Goal: Information Seeking & Learning: Learn about a topic

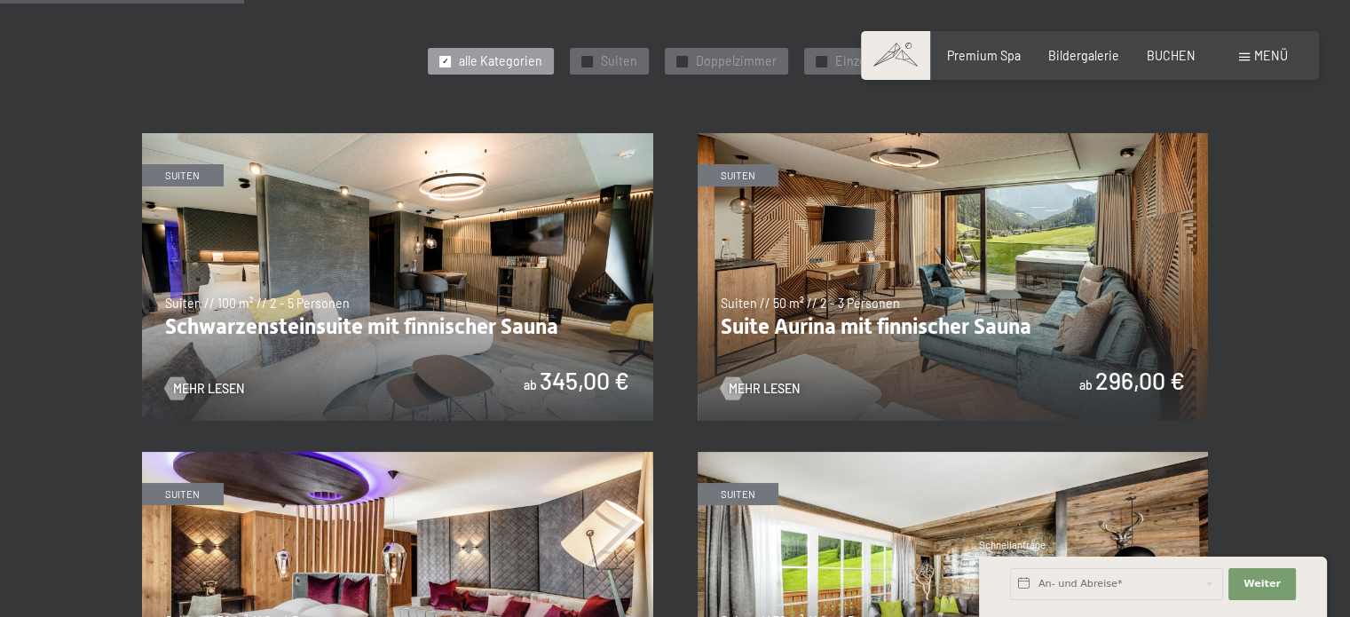
scroll to position [907, 0]
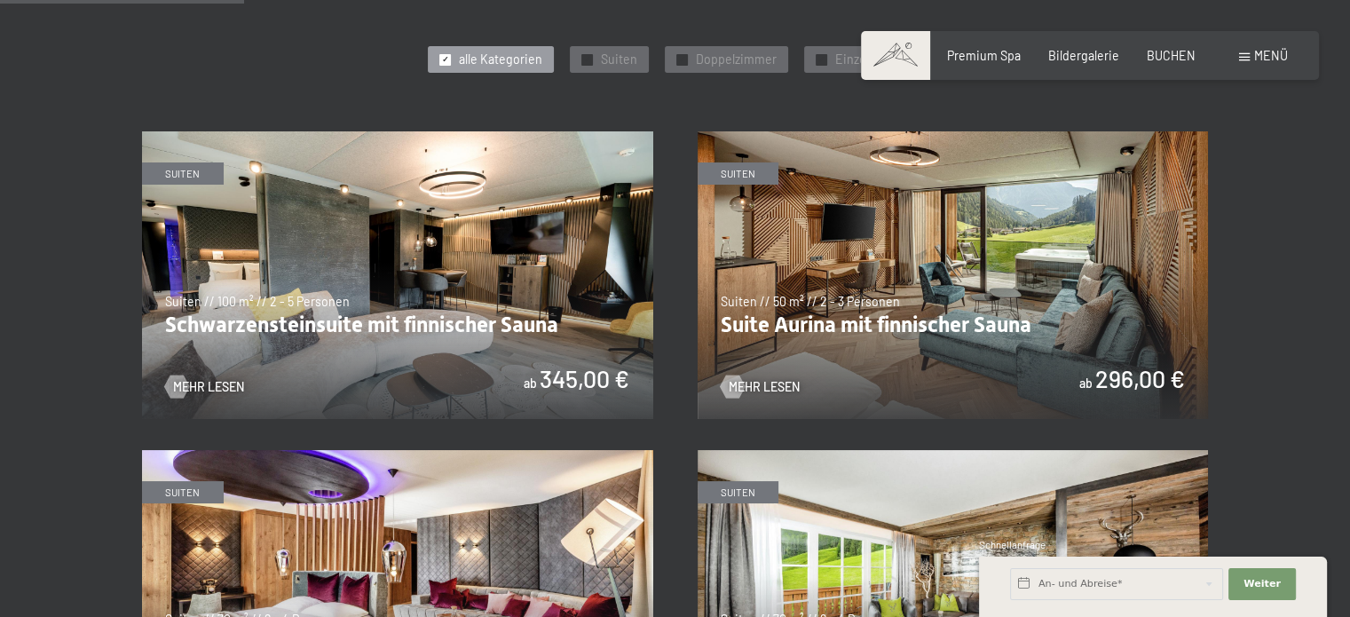
click at [847, 255] on img at bounding box center [952, 275] width 511 height 288
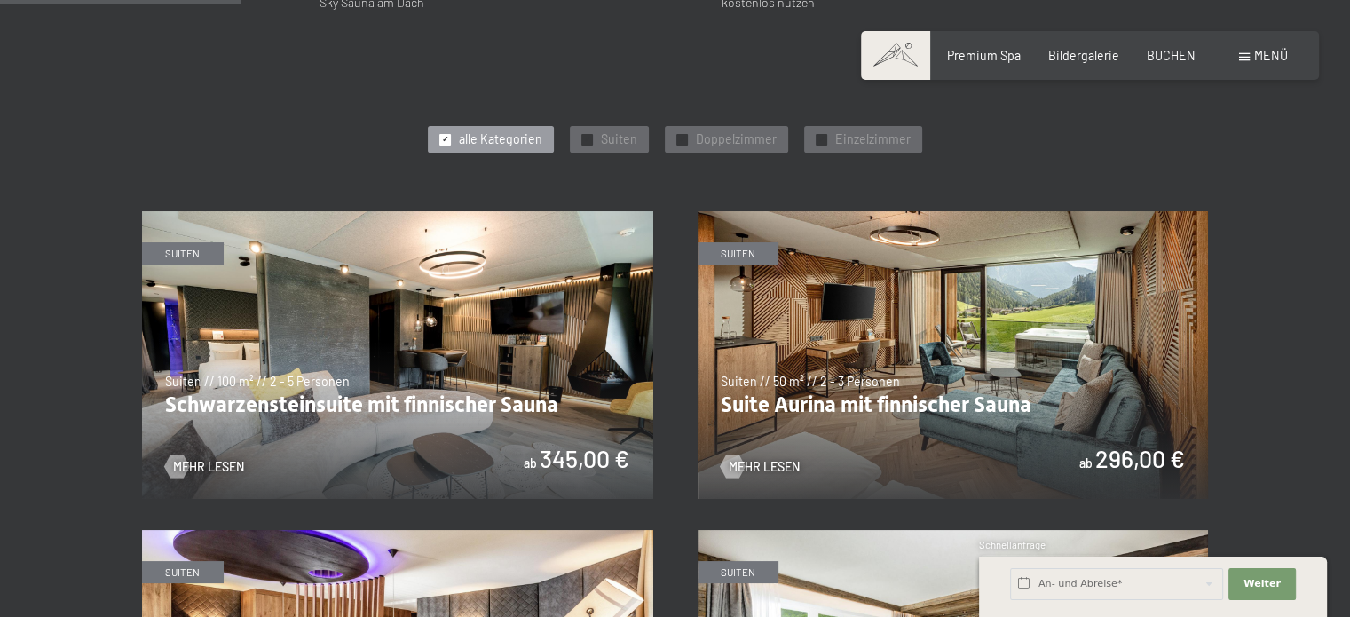
scroll to position [765, 0]
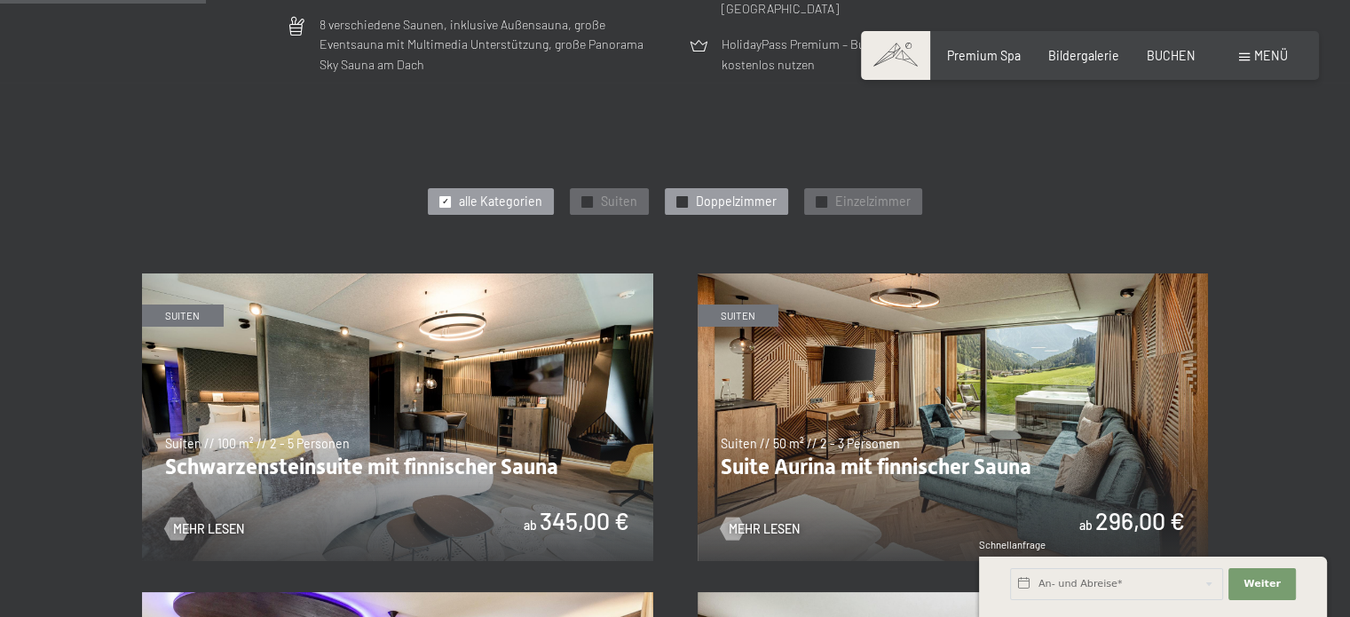
click at [739, 201] on span "Doppelzimmer" at bounding box center [736, 202] width 81 height 18
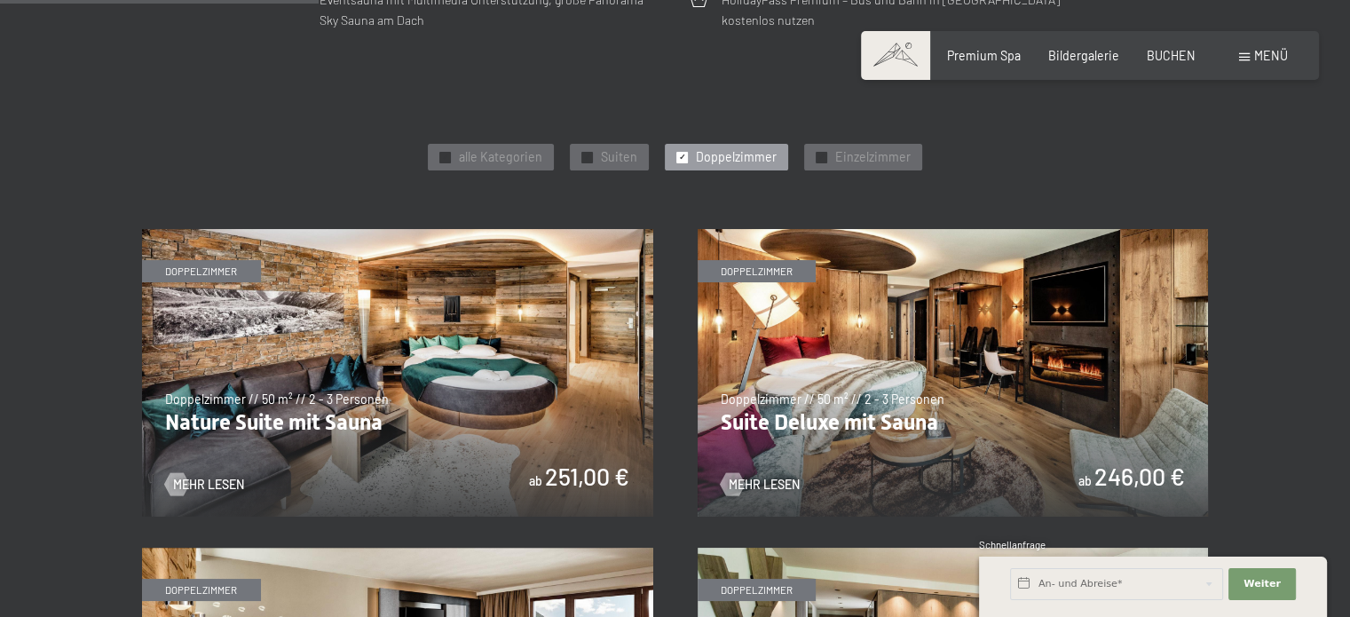
scroll to position [809, 0]
click at [873, 346] on img at bounding box center [952, 373] width 511 height 288
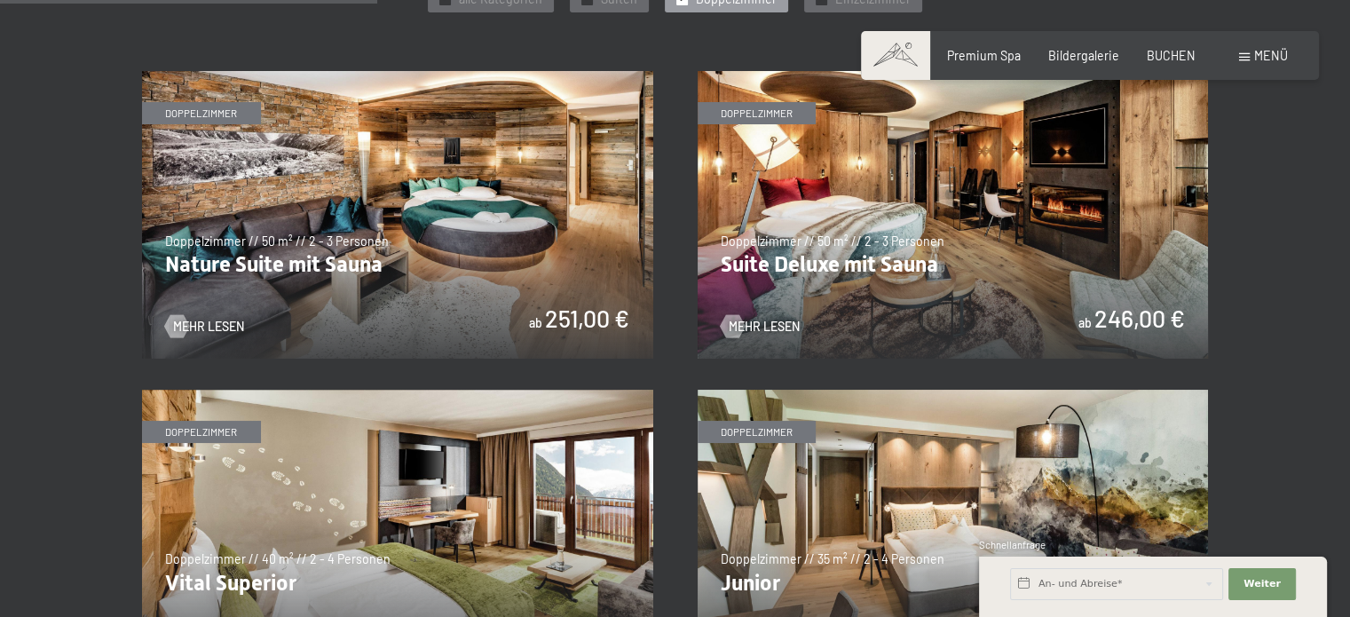
scroll to position [958, 0]
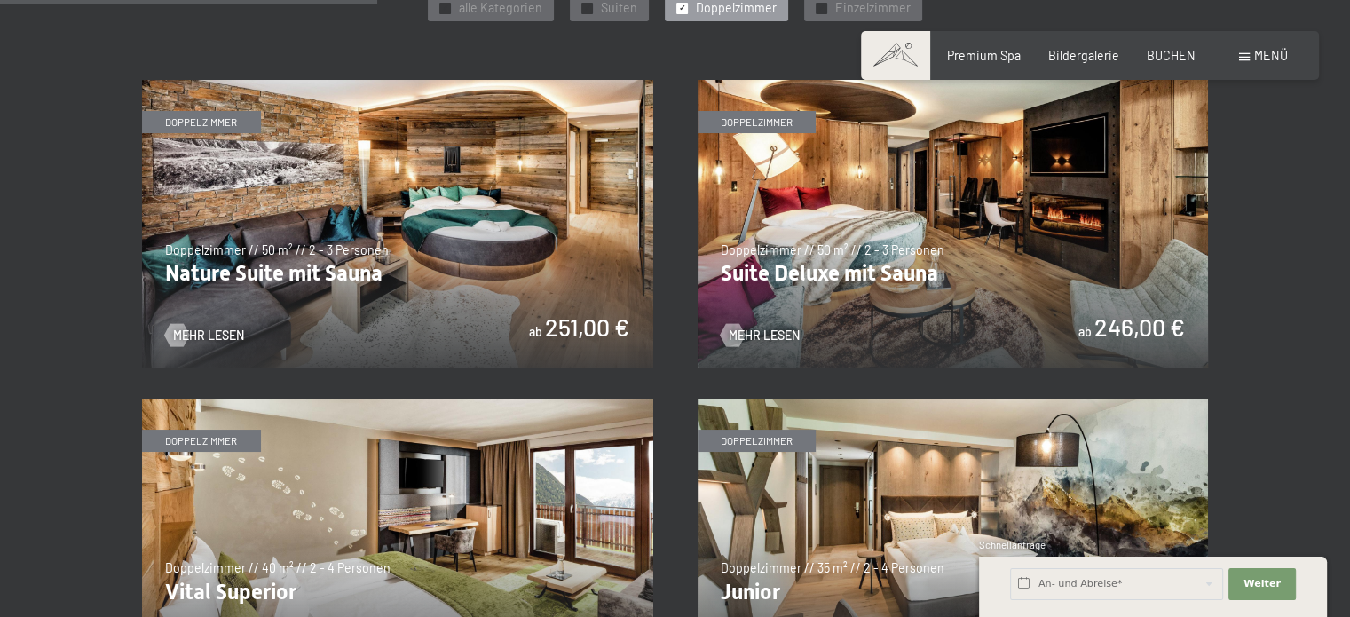
click at [488, 185] on img at bounding box center [397, 224] width 511 height 288
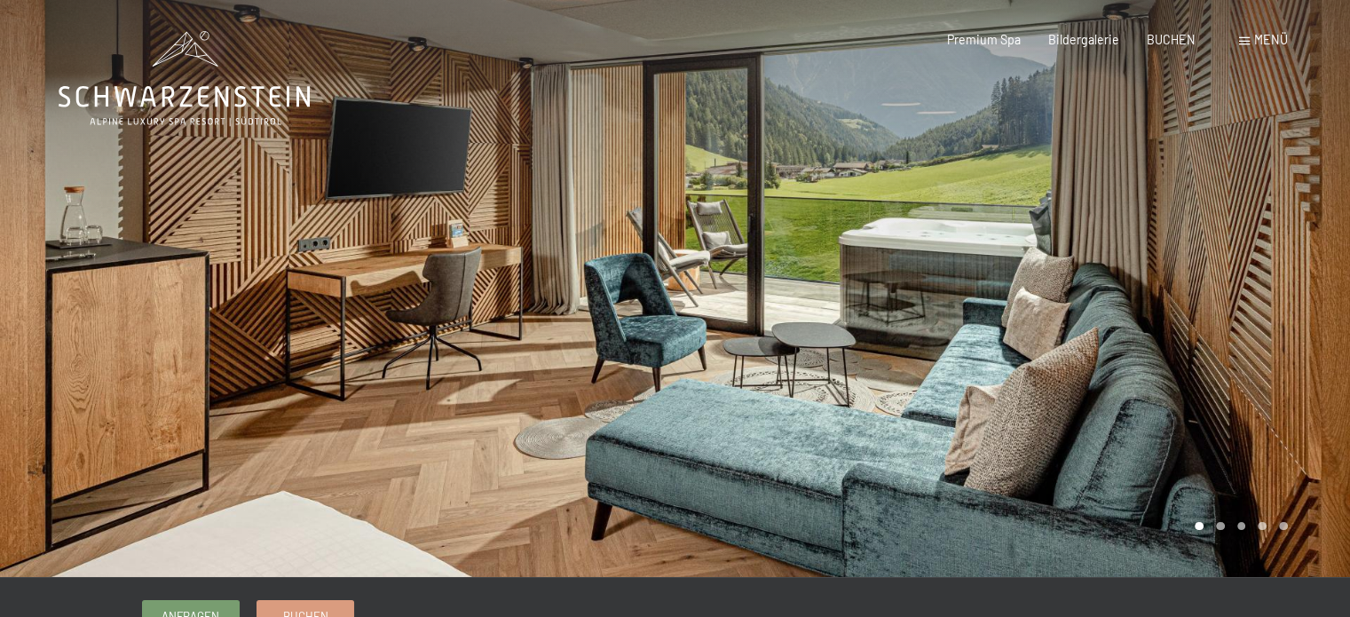
click at [1250, 311] on div at bounding box center [1012, 288] width 675 height 577
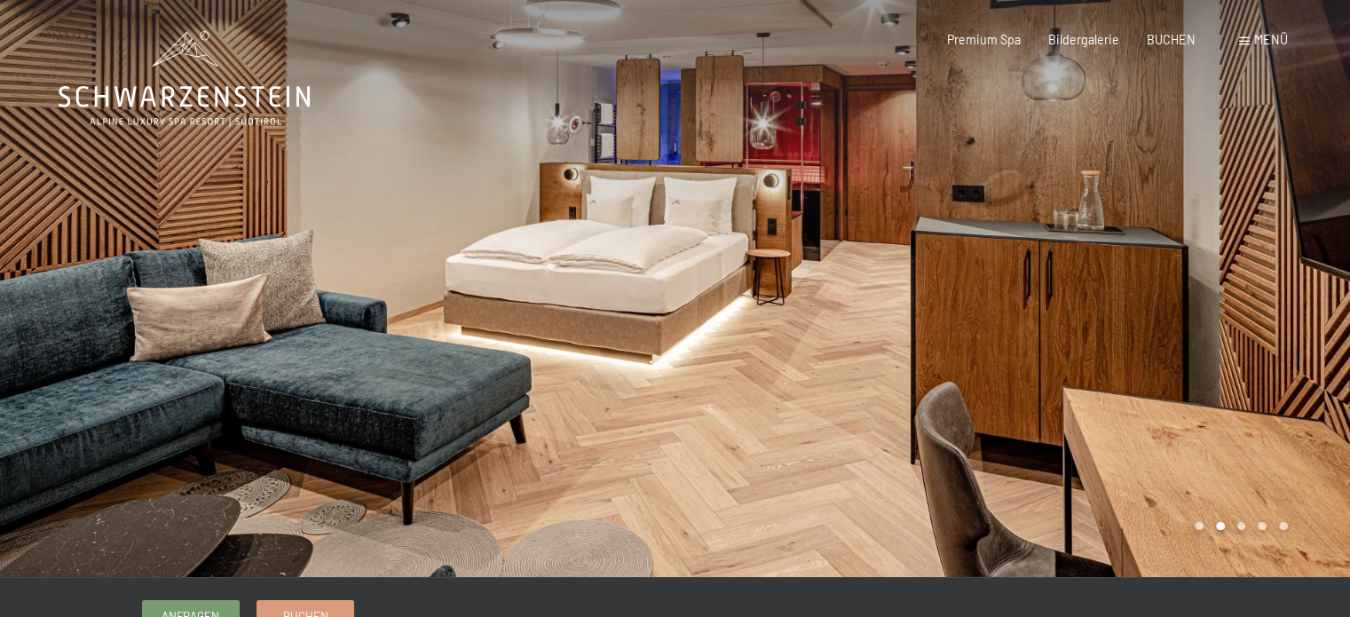
click at [1250, 311] on div at bounding box center [1012, 288] width 675 height 577
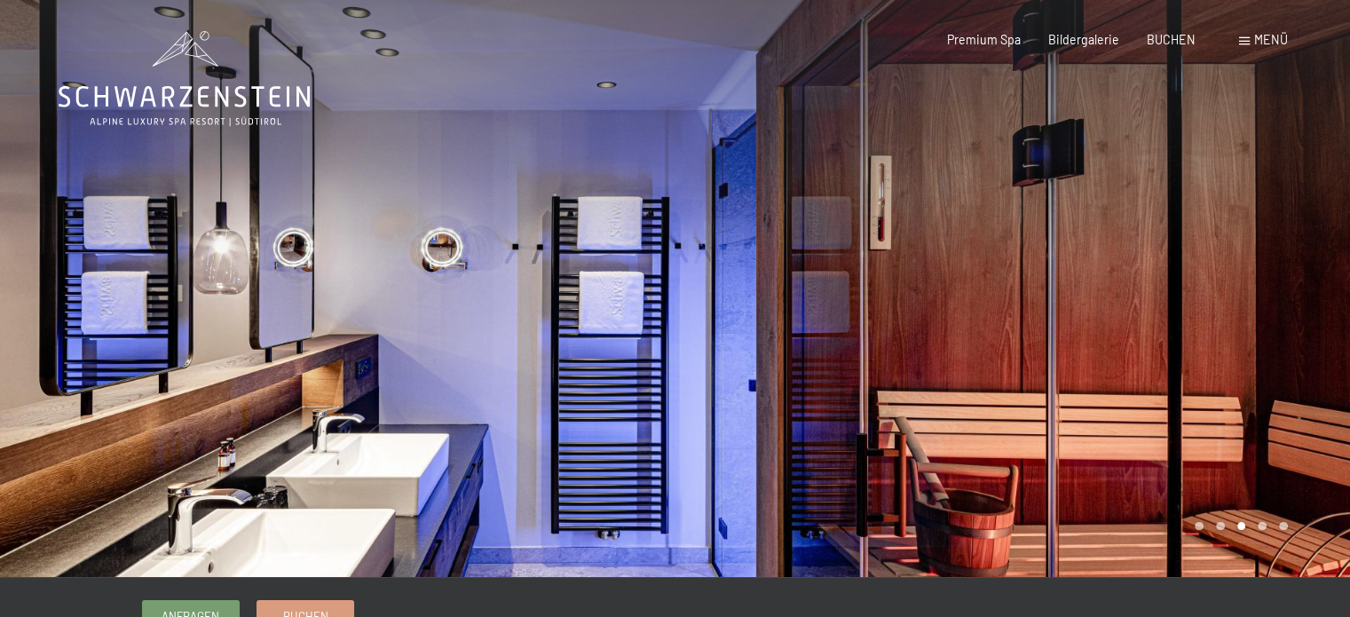
click at [1250, 311] on div at bounding box center [1012, 288] width 675 height 577
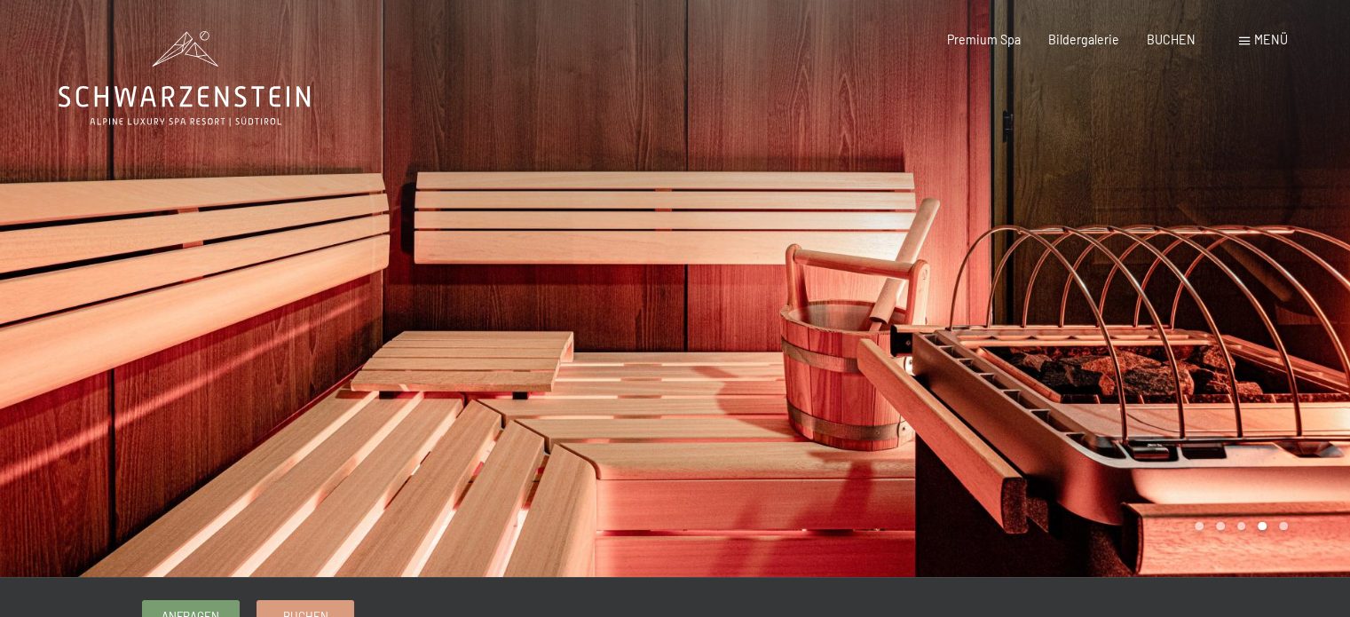
click at [1250, 311] on div at bounding box center [1012, 288] width 675 height 577
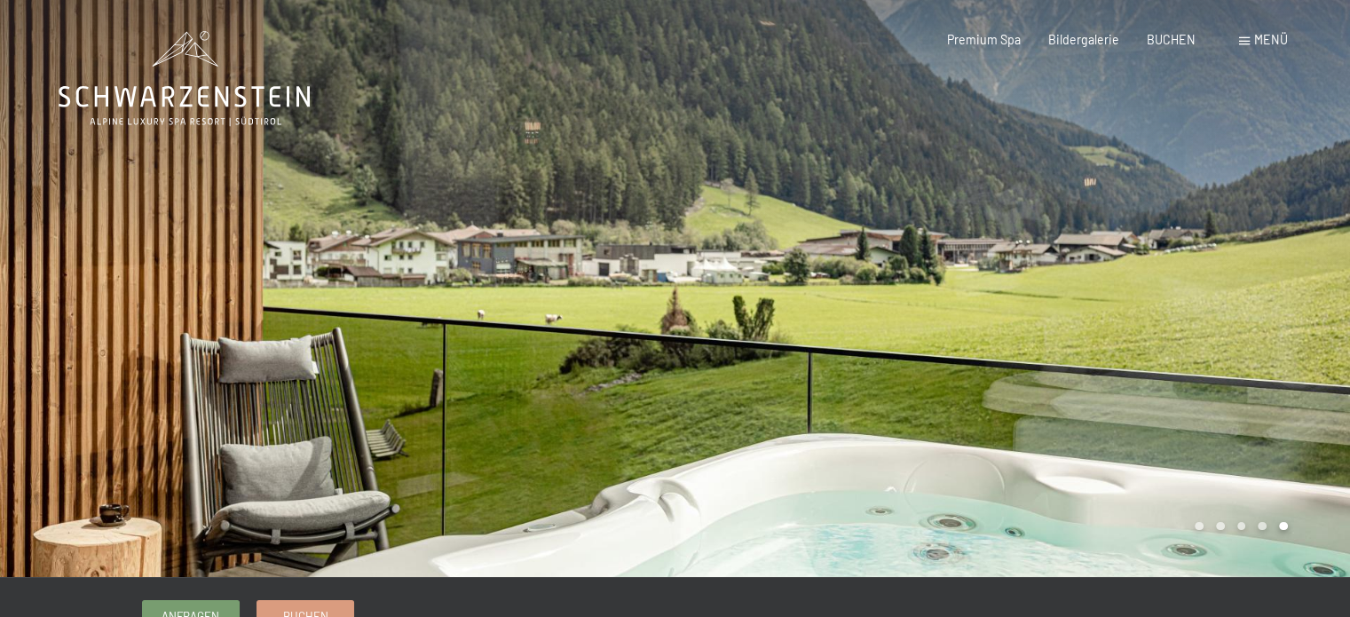
click at [1250, 311] on div at bounding box center [1012, 288] width 675 height 577
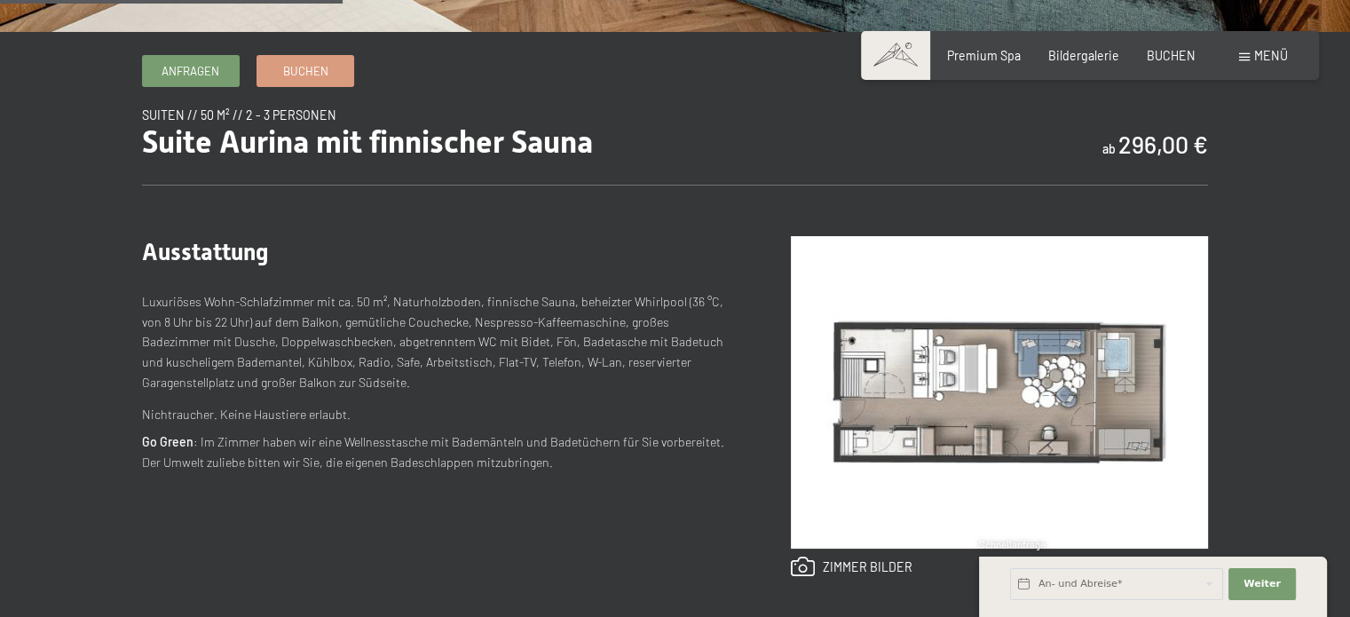
scroll to position [548, 0]
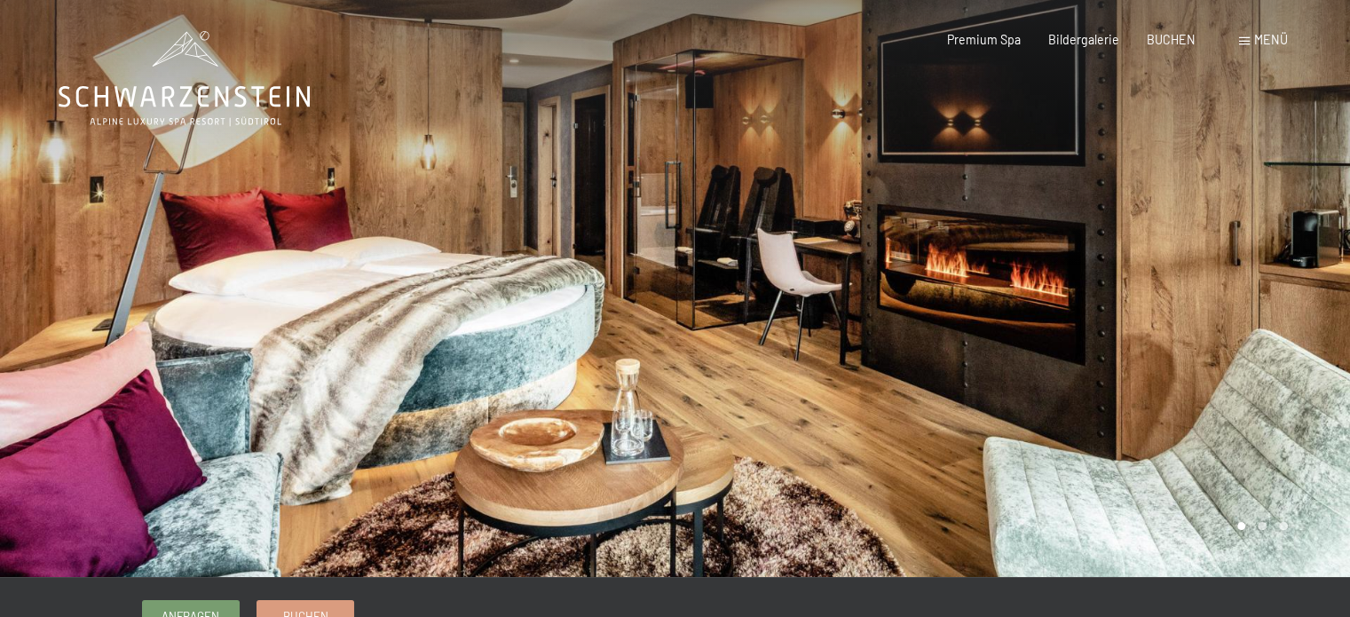
click at [1029, 317] on div at bounding box center [1012, 288] width 675 height 577
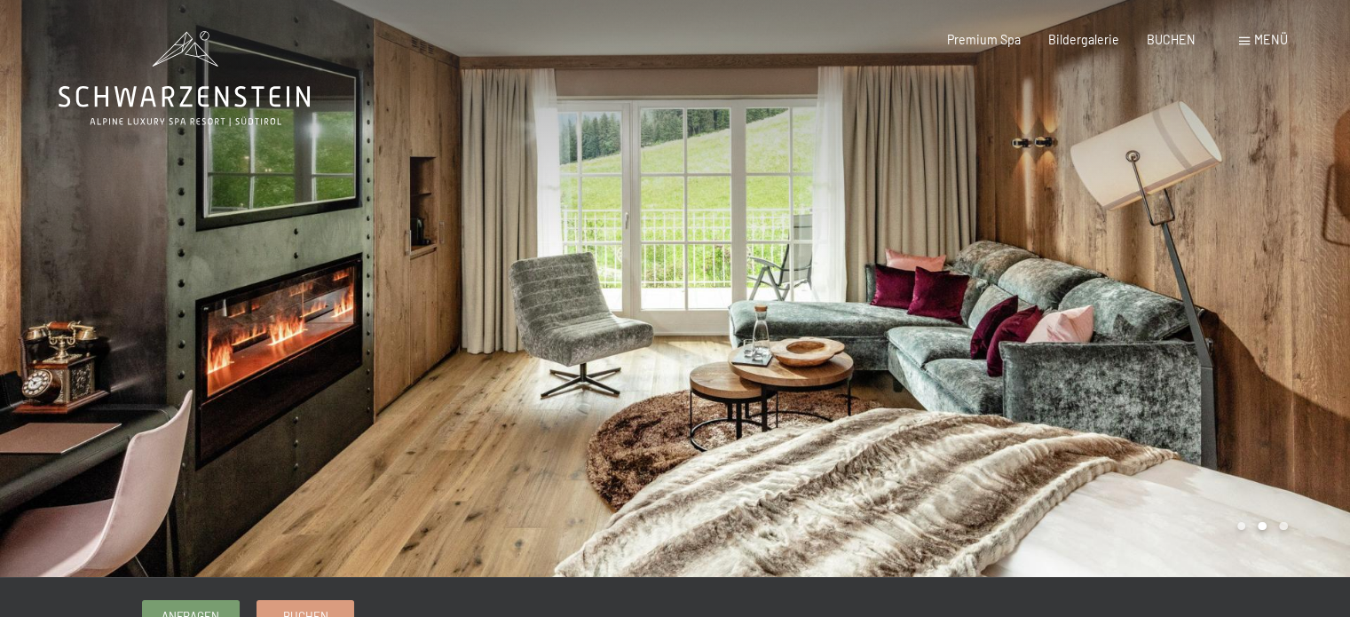
click at [1029, 317] on div at bounding box center [1012, 288] width 675 height 577
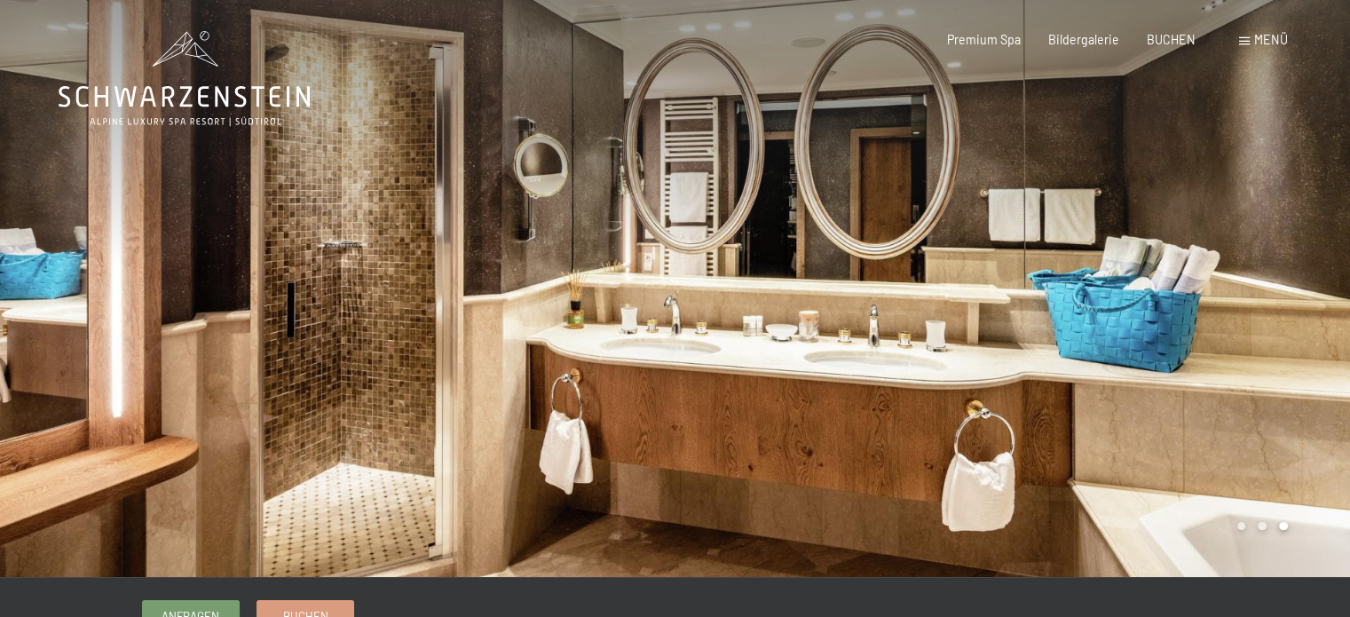
click at [1029, 317] on div at bounding box center [1012, 288] width 675 height 577
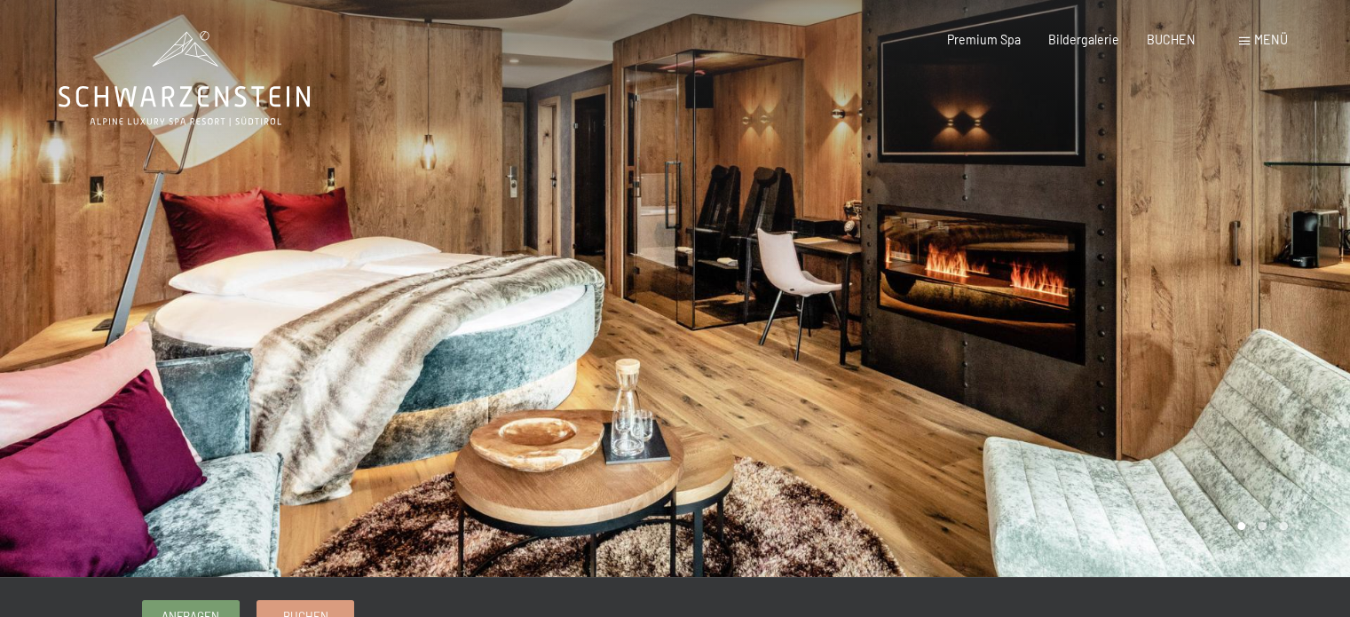
click at [917, 350] on div at bounding box center [1012, 288] width 675 height 577
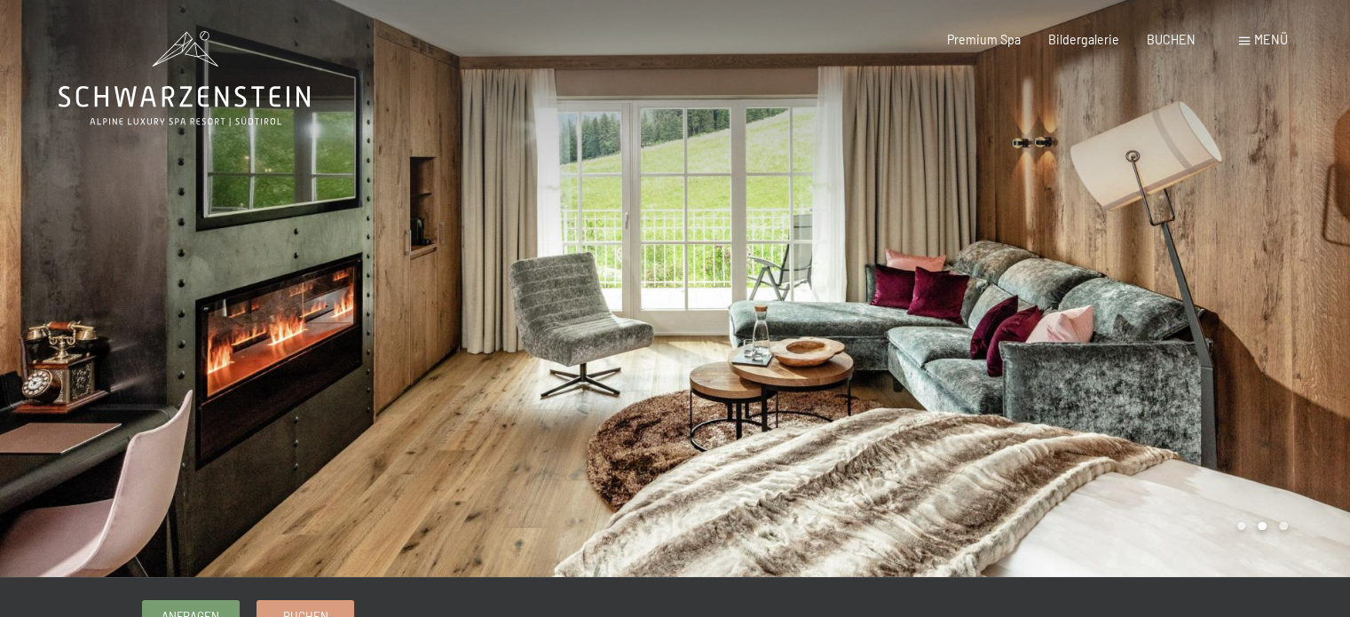
click at [917, 350] on div at bounding box center [1012, 288] width 675 height 577
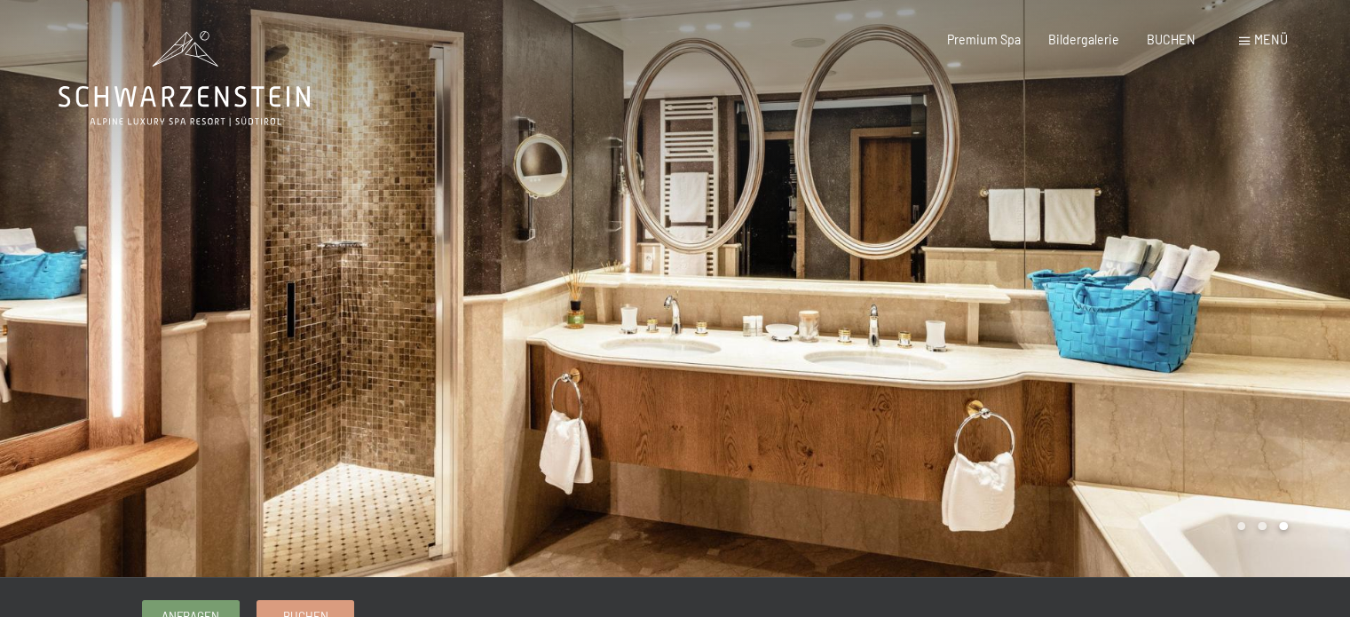
click at [917, 350] on div at bounding box center [1012, 288] width 675 height 577
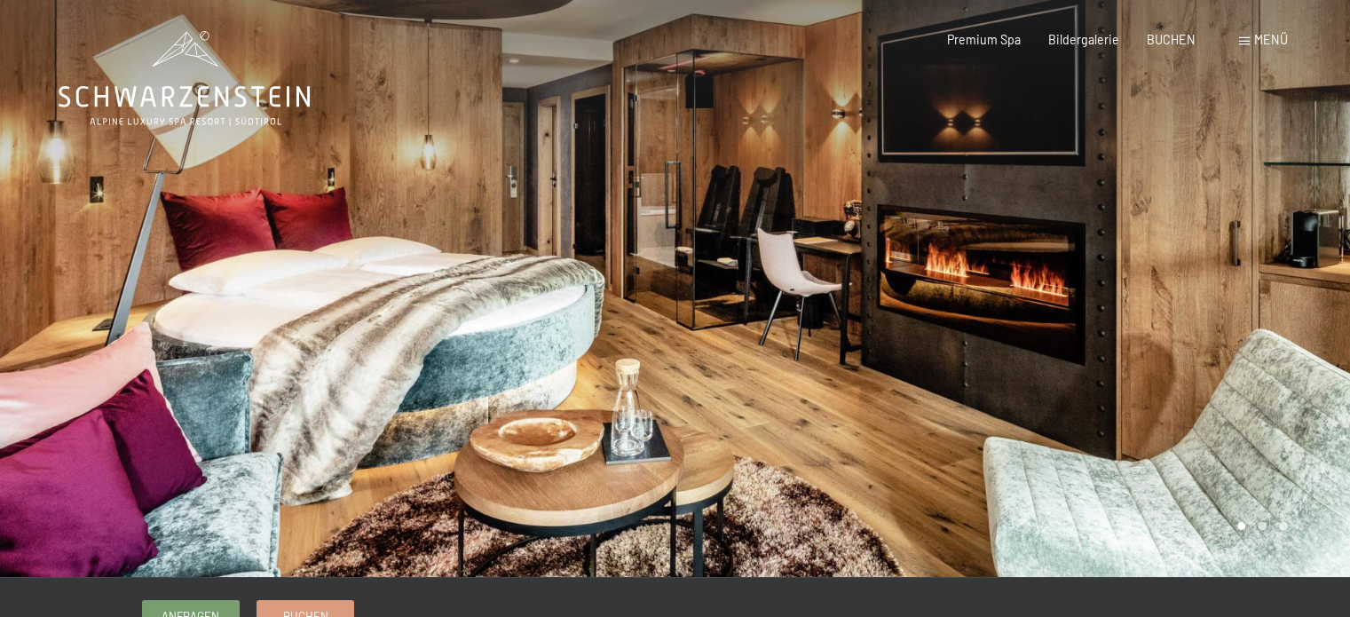
click at [917, 350] on div at bounding box center [1012, 288] width 675 height 577
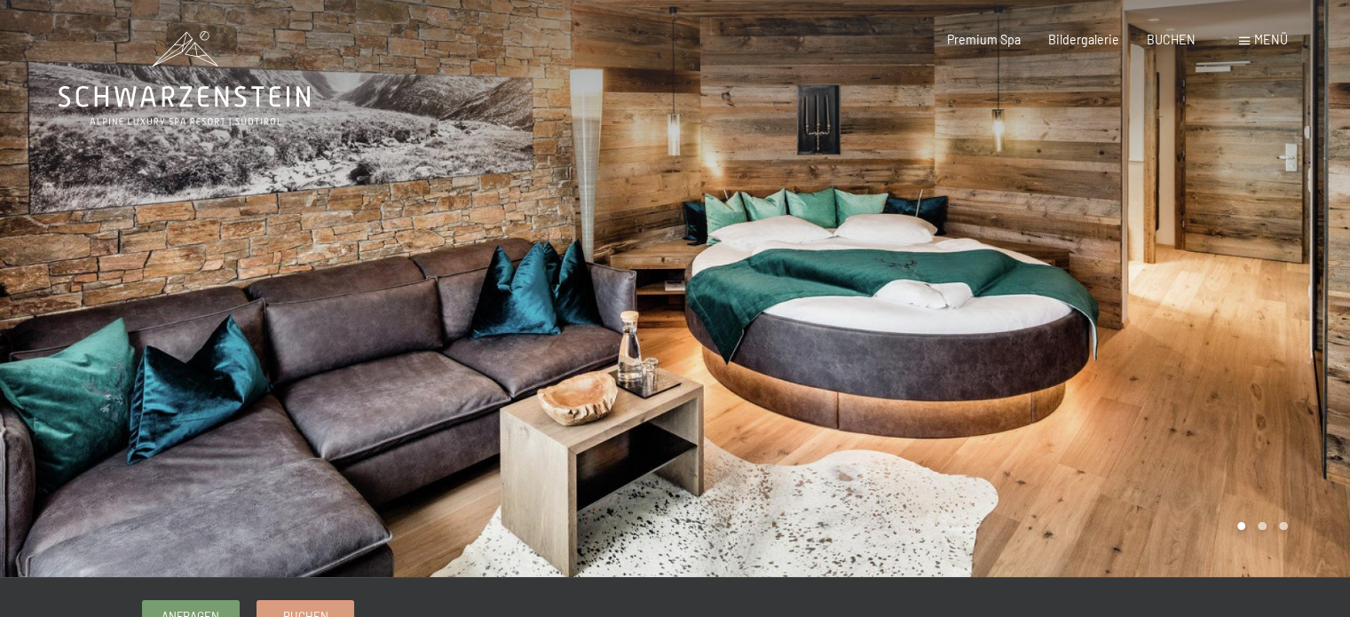
click at [991, 270] on div at bounding box center [1012, 288] width 675 height 577
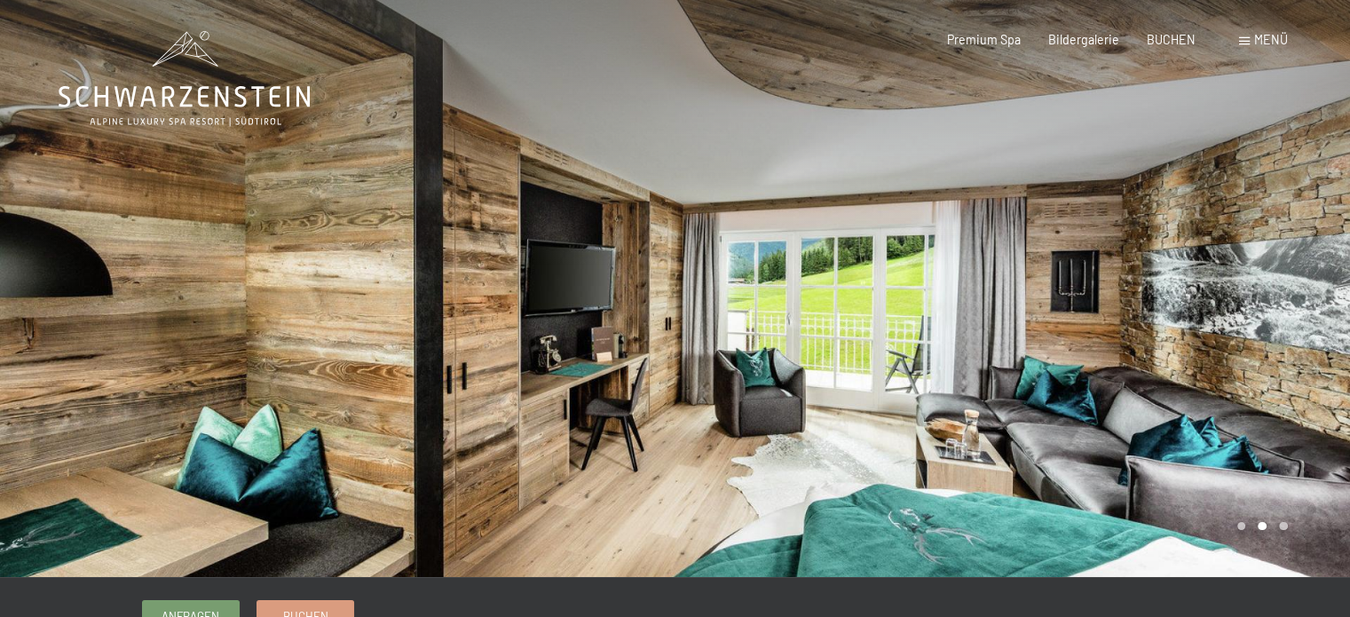
click at [991, 270] on div at bounding box center [1012, 288] width 675 height 577
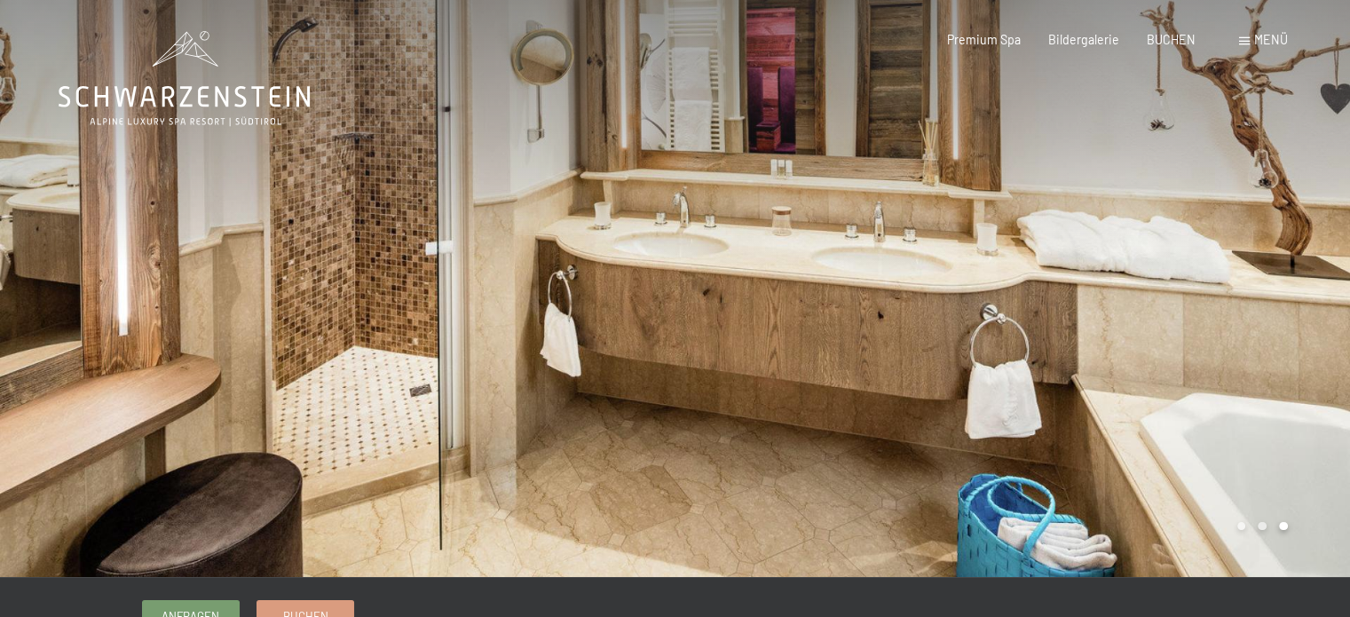
click at [991, 270] on div at bounding box center [1012, 288] width 675 height 577
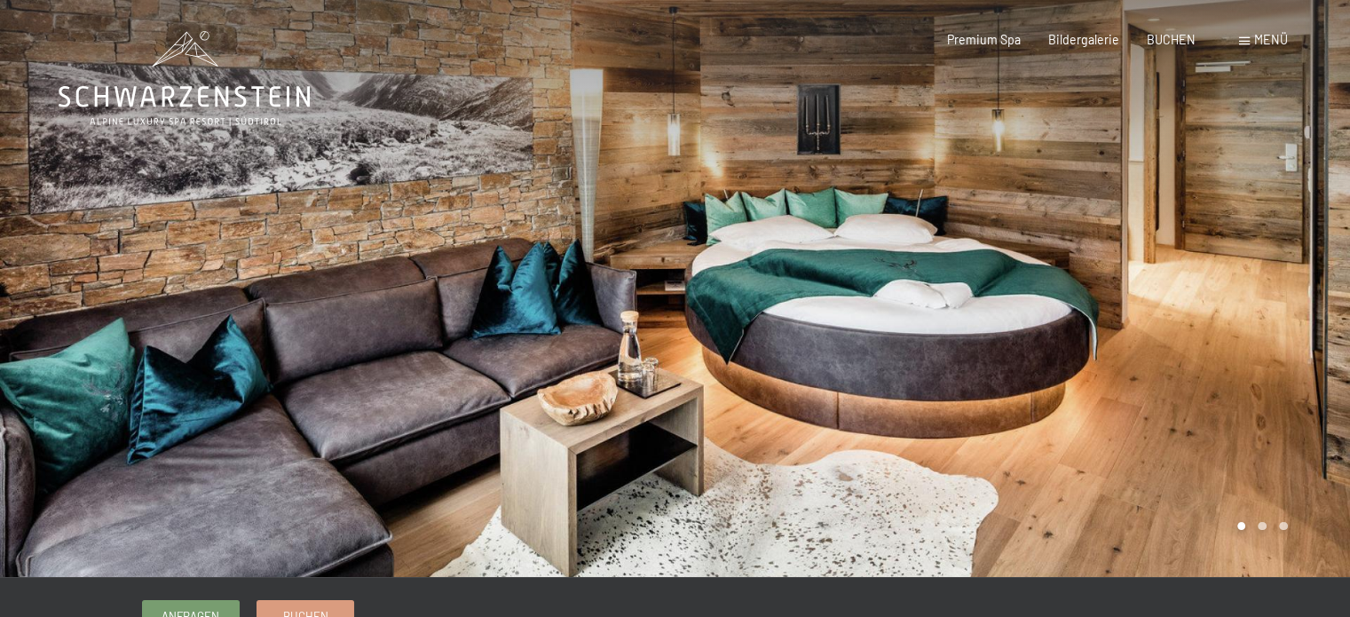
click at [991, 270] on div at bounding box center [1012, 288] width 675 height 577
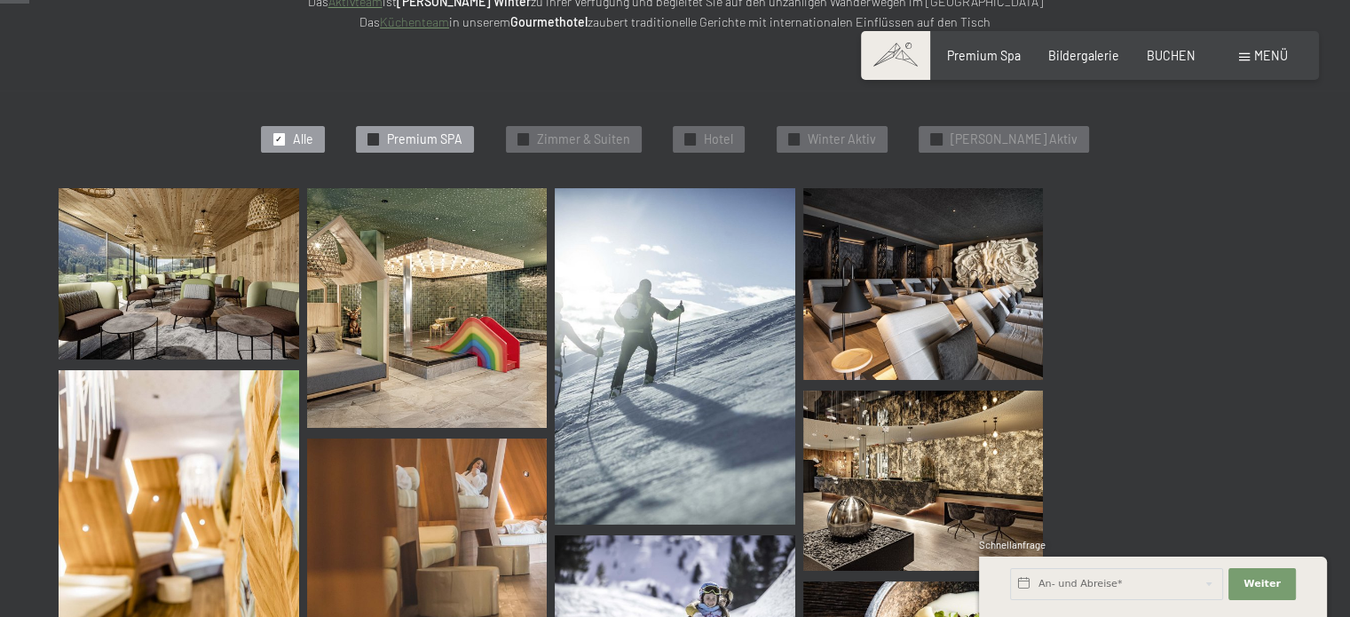
click at [449, 137] on span "Premium SPA" at bounding box center [424, 139] width 75 height 18
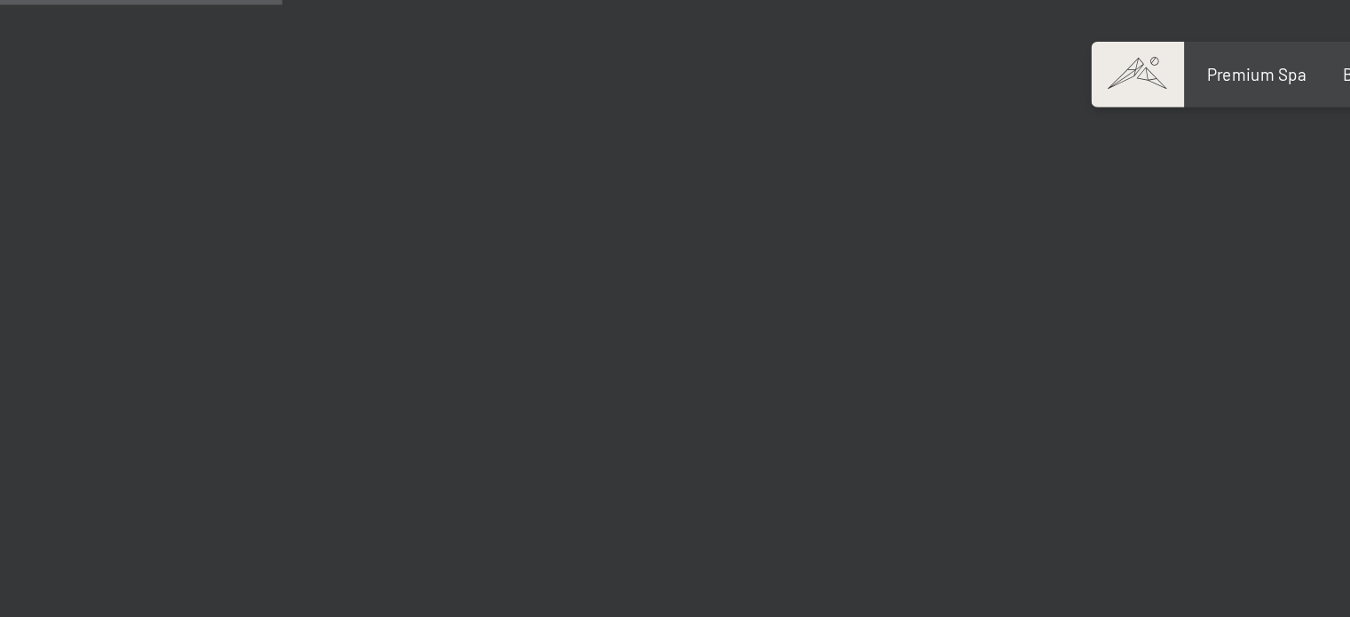
scroll to position [613, 0]
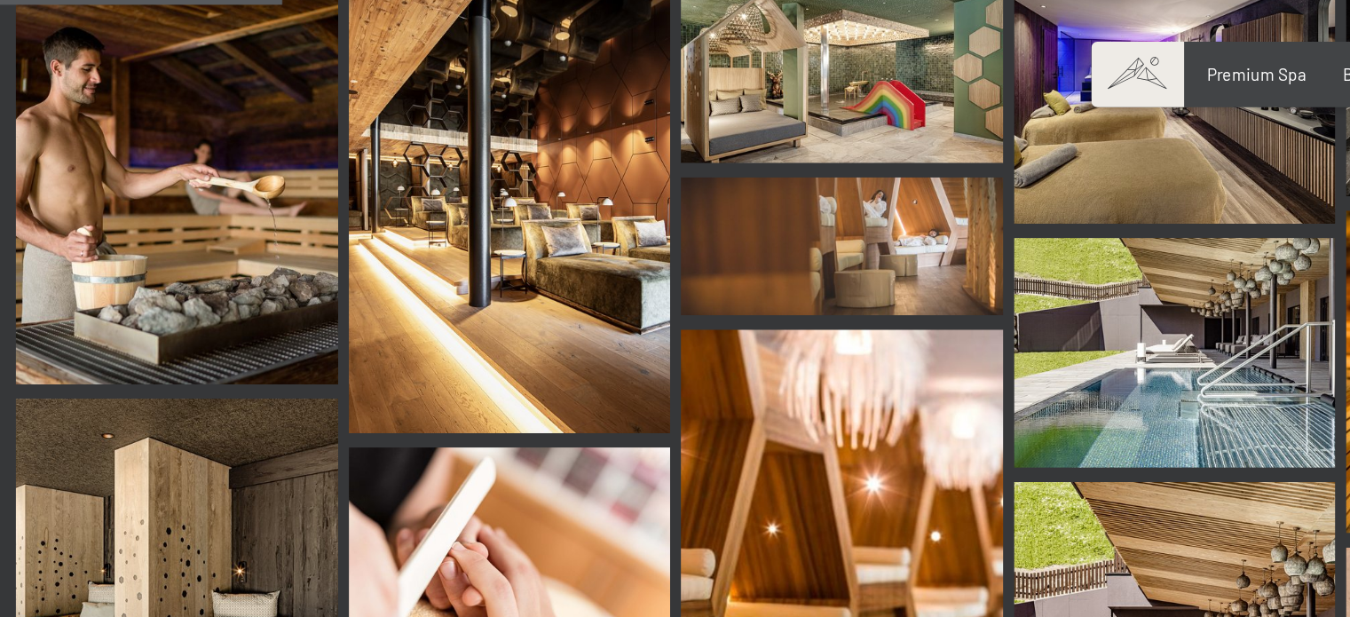
click at [839, 134] on img at bounding box center [923, 77] width 240 height 180
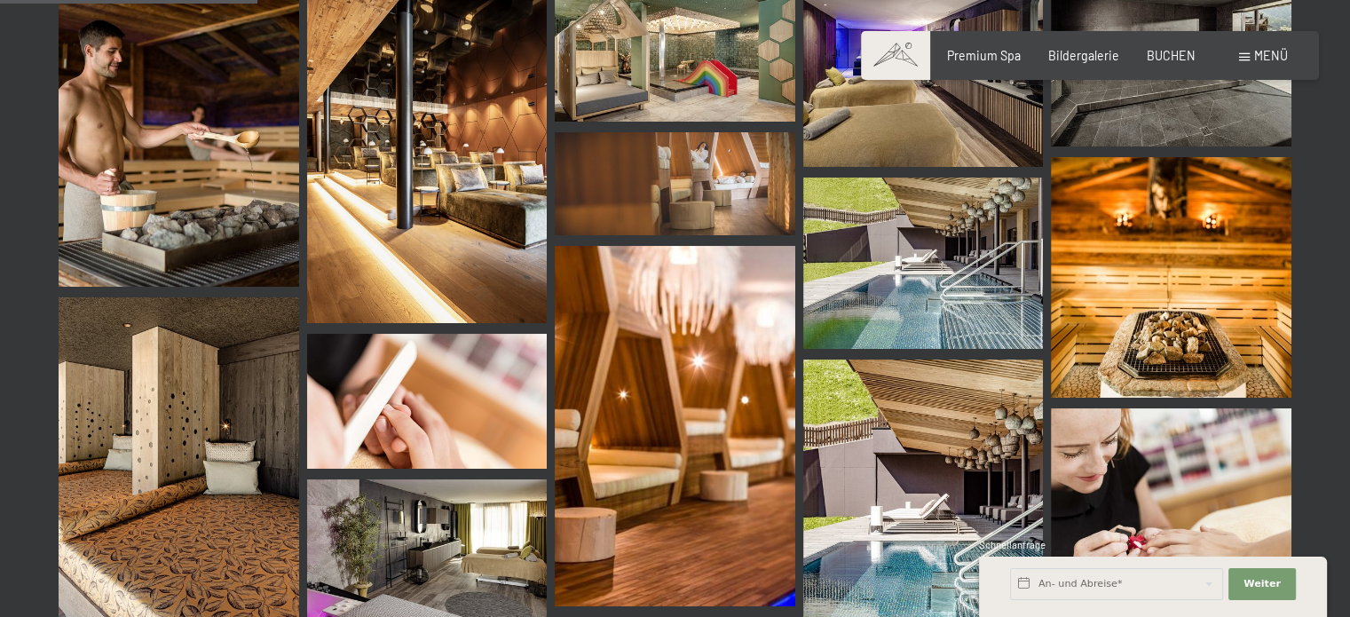
click at [1241, 56] on span at bounding box center [1244, 57] width 11 height 8
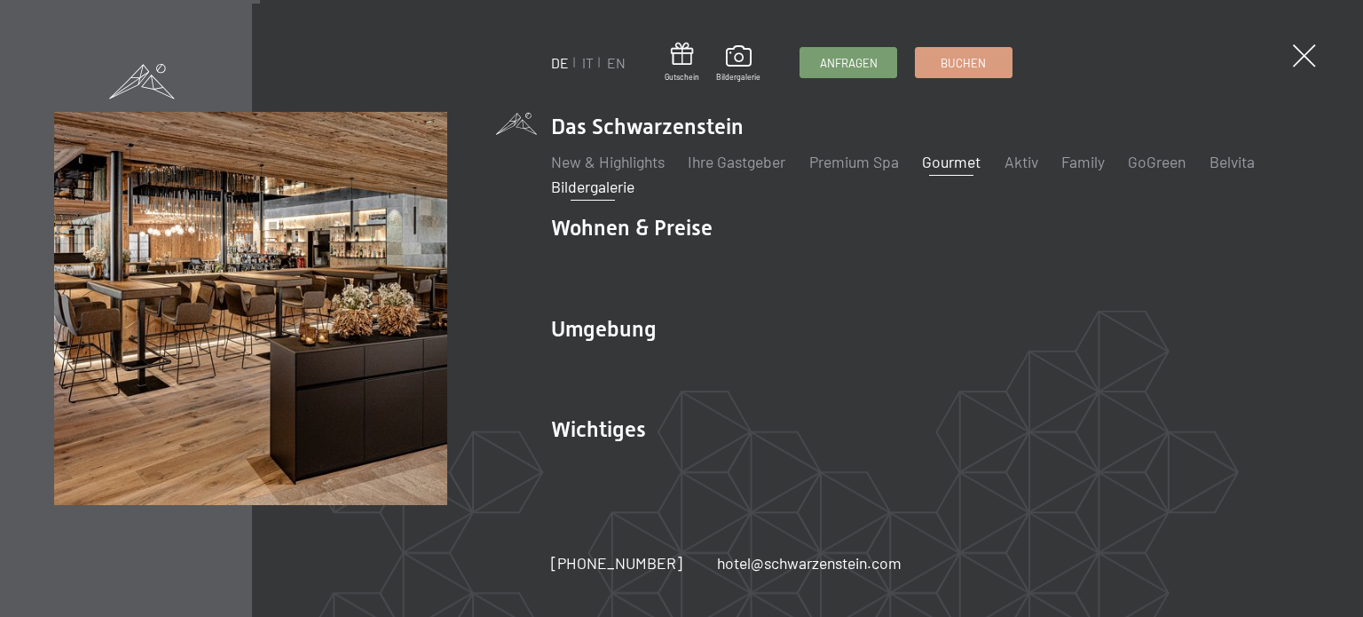
click at [948, 162] on link "Gourmet" at bounding box center [951, 162] width 59 height 20
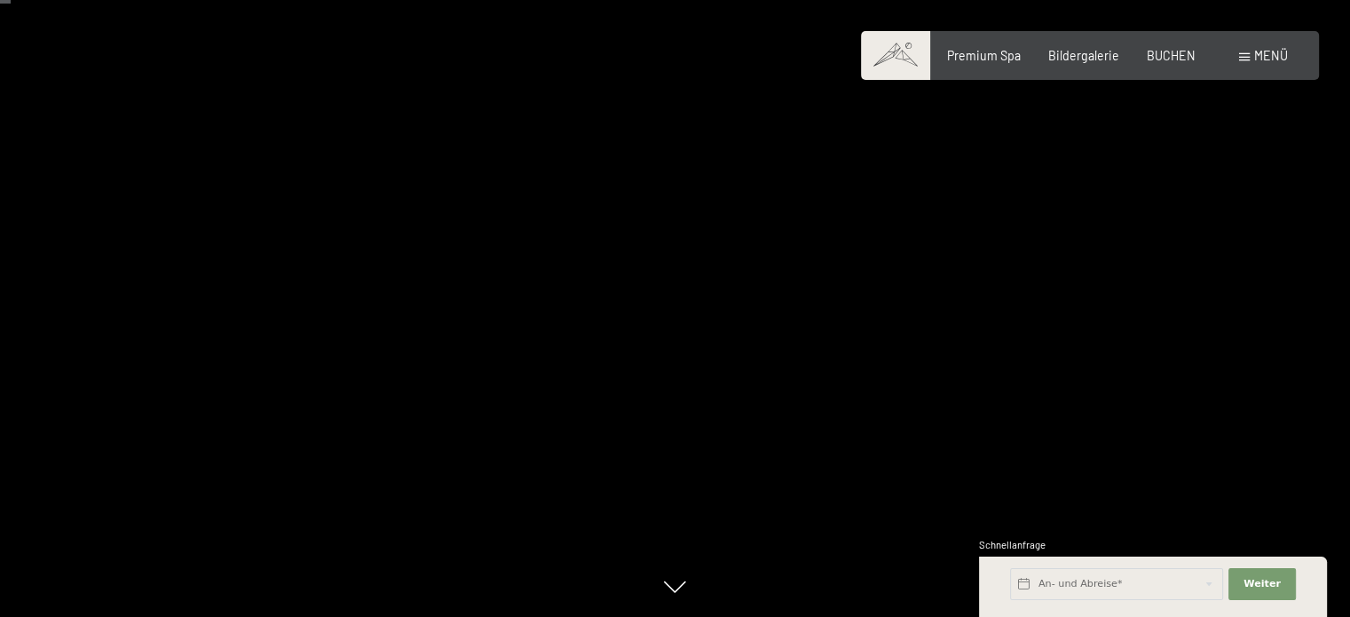
scroll to position [13, 0]
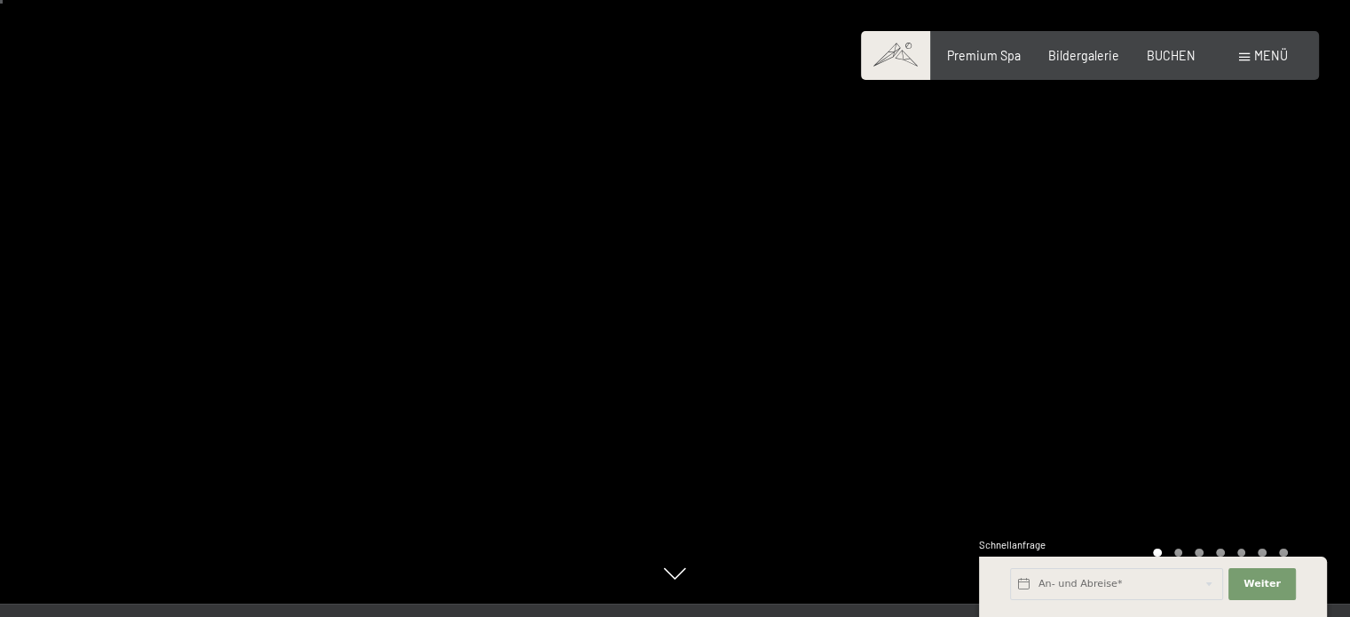
click at [1178, 309] on div at bounding box center [1012, 295] width 675 height 617
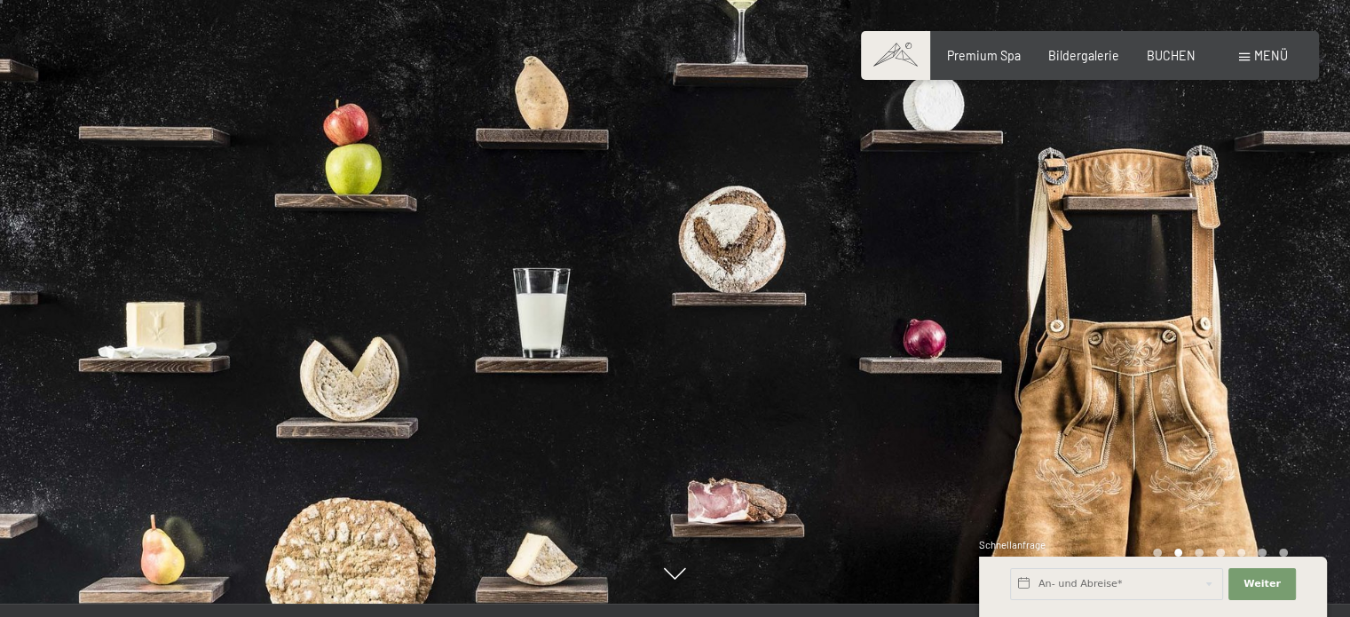
click at [1210, 336] on div at bounding box center [1012, 295] width 675 height 617
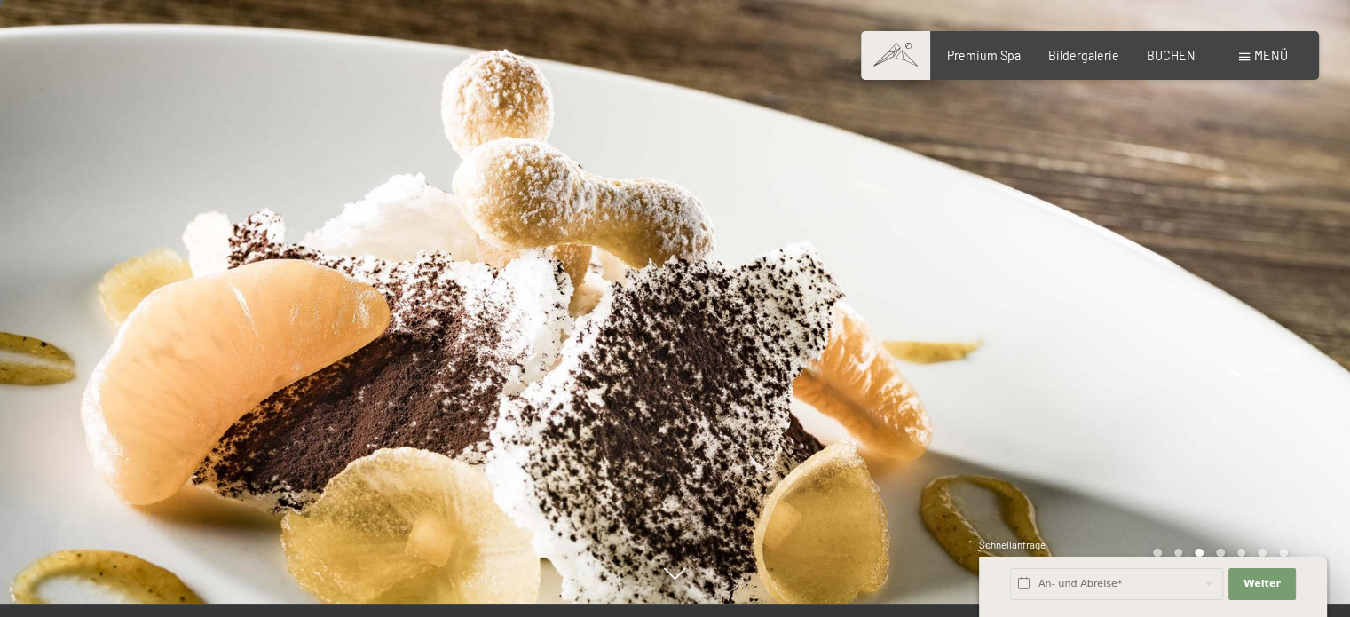
click at [1210, 334] on div at bounding box center [1012, 295] width 675 height 617
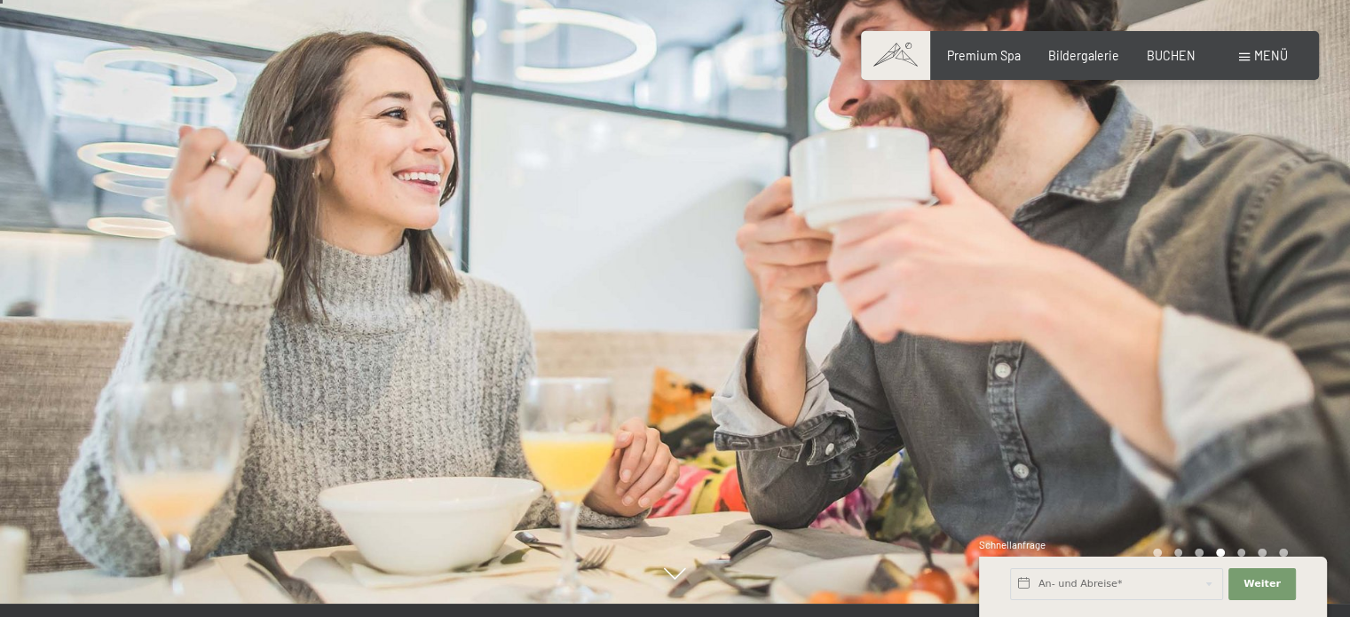
click at [1210, 337] on div at bounding box center [1012, 295] width 675 height 617
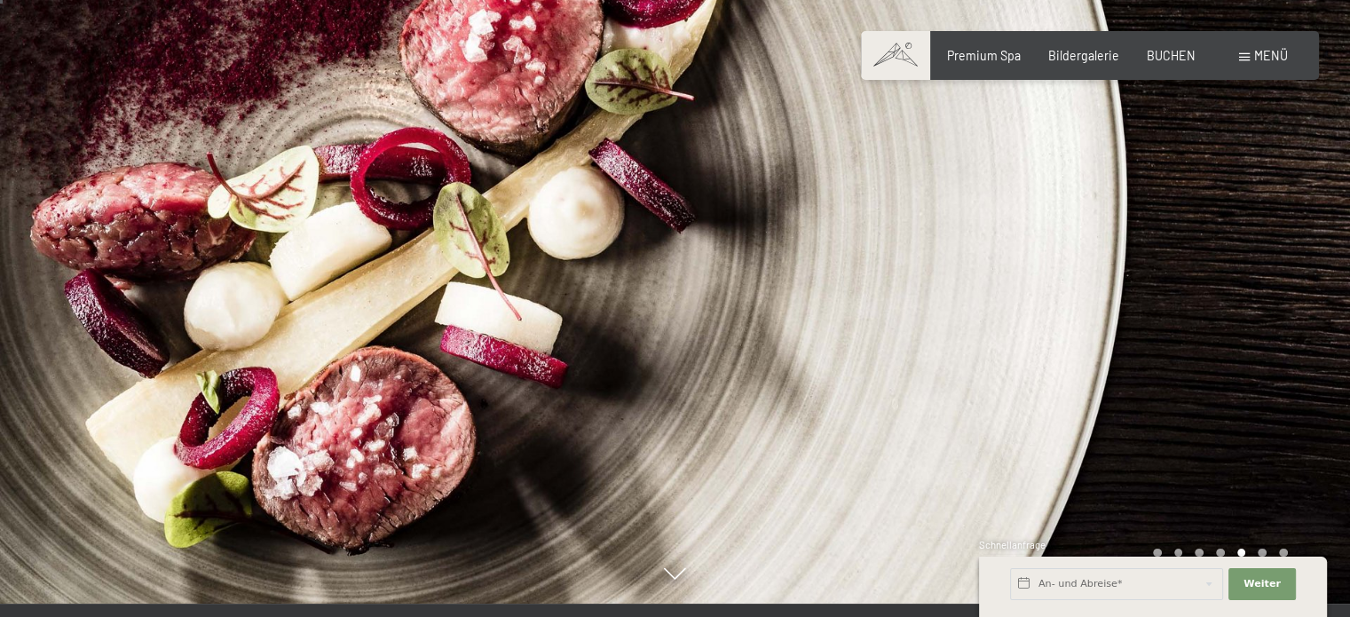
click at [1213, 338] on div at bounding box center [1012, 295] width 675 height 617
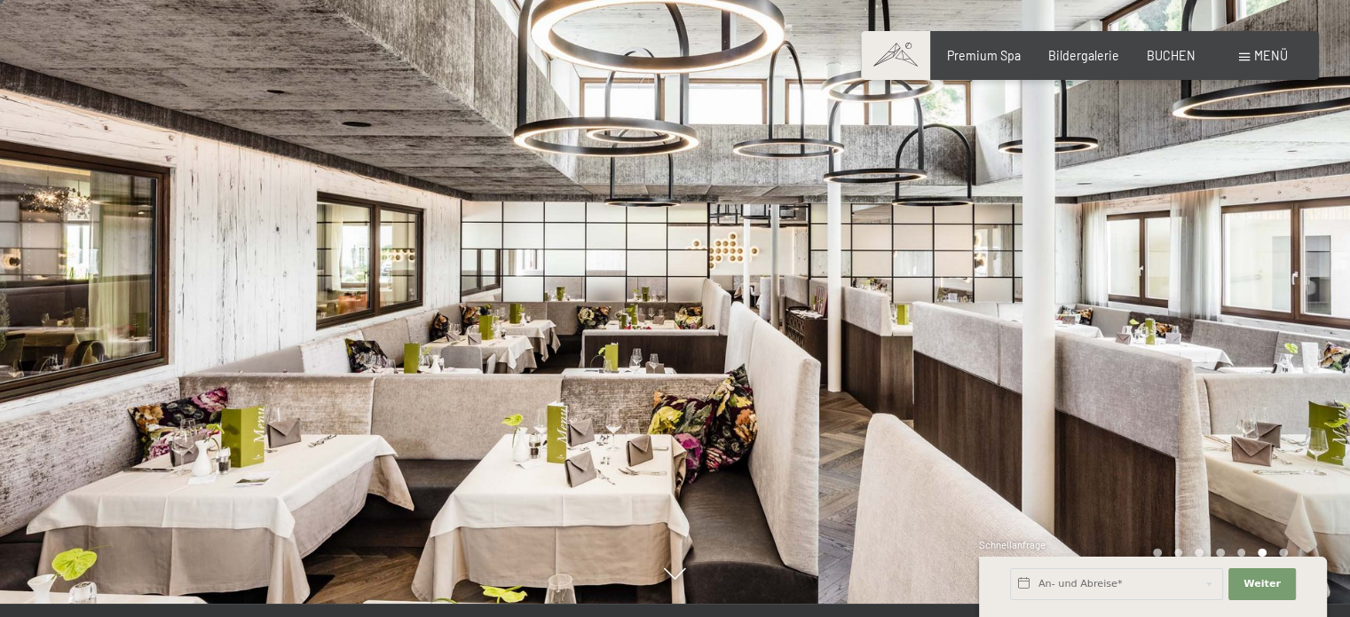
click at [1317, 264] on div at bounding box center [1012, 295] width 675 height 617
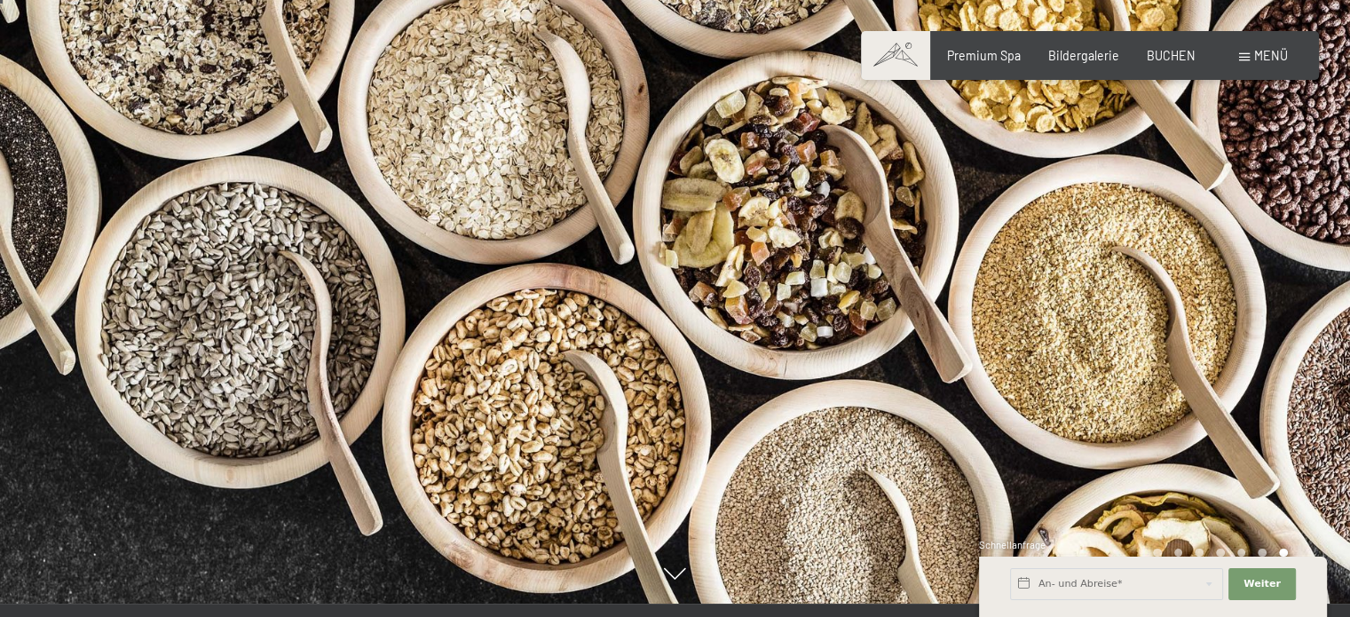
click at [1291, 270] on div at bounding box center [1012, 295] width 675 height 617
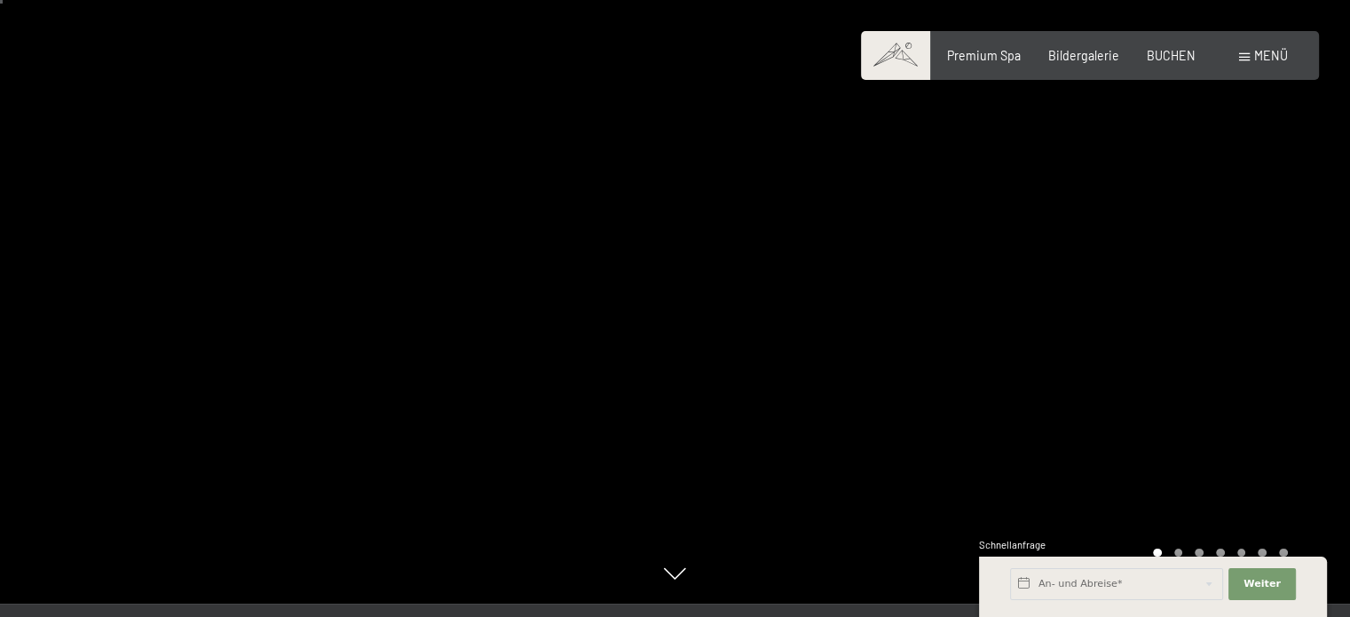
click at [1288, 272] on div at bounding box center [1012, 295] width 675 height 617
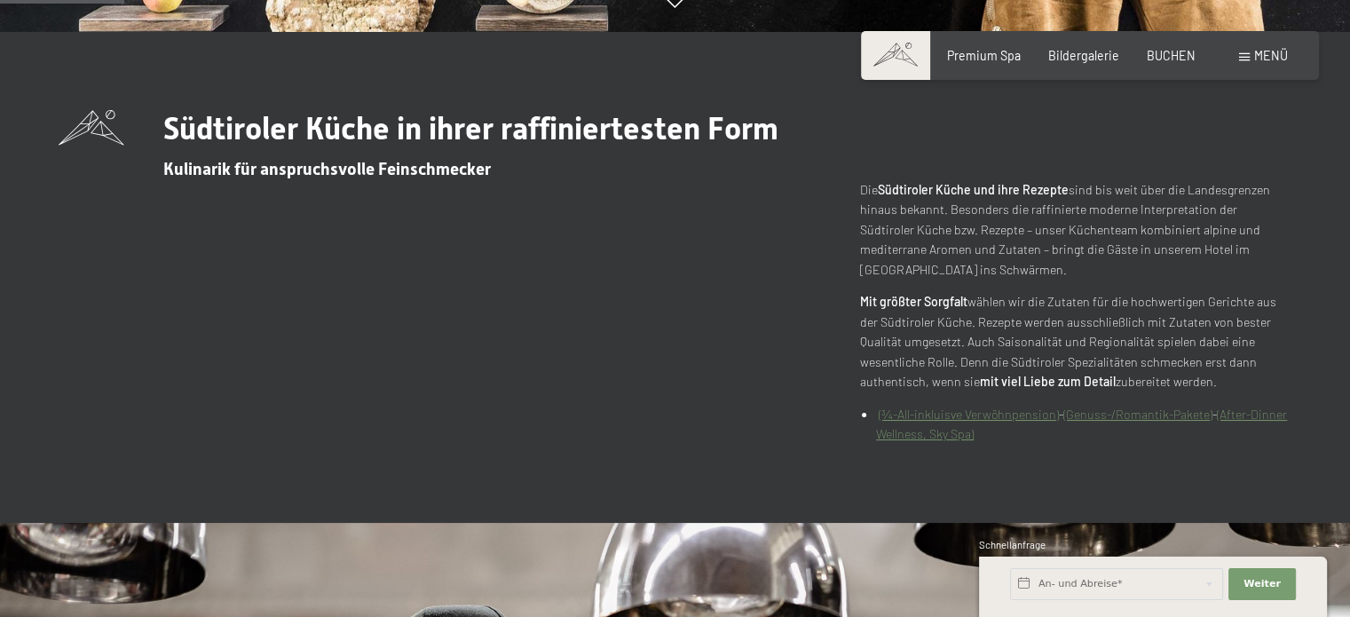
scroll to position [584, 0]
click at [1100, 56] on span "Bildergalerie" at bounding box center [1083, 52] width 71 height 15
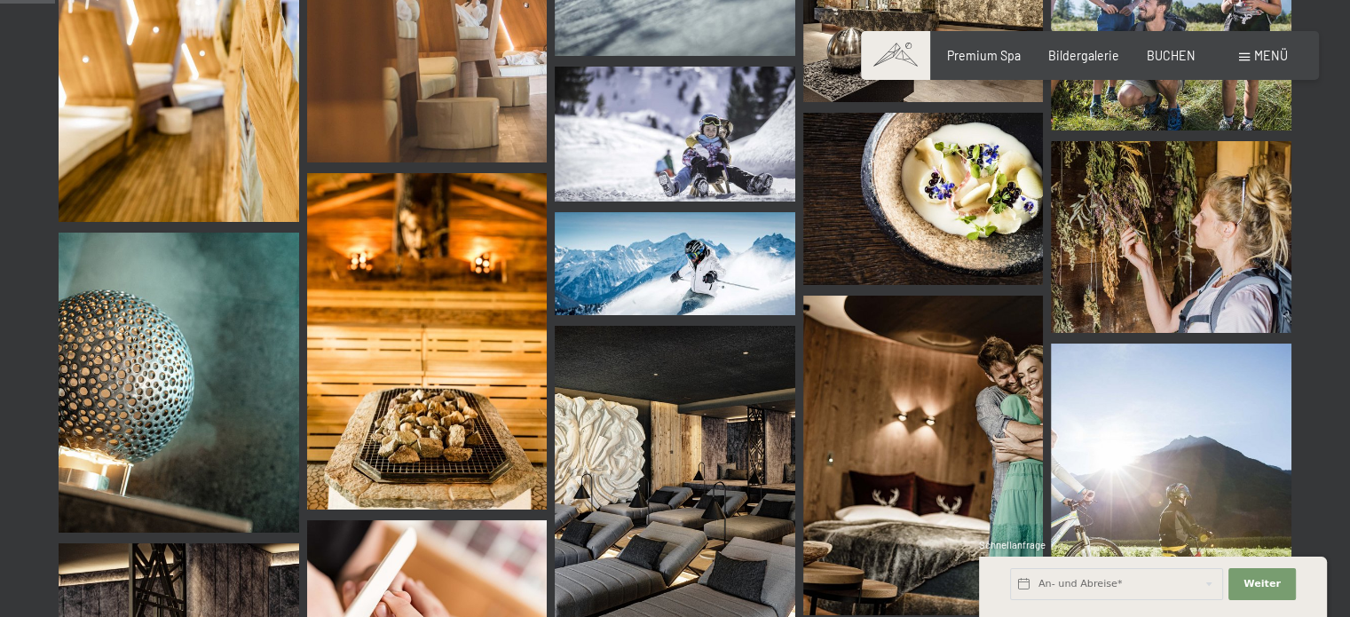
scroll to position [784, 0]
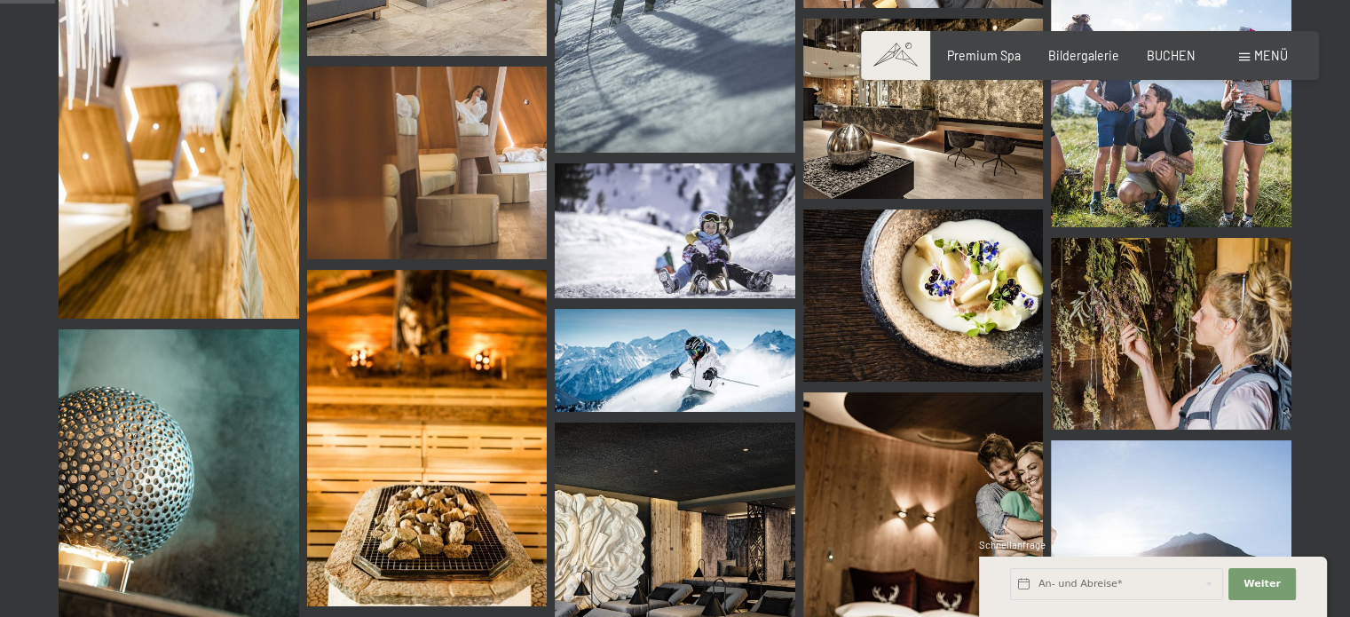
click at [872, 329] on img at bounding box center [923, 294] width 240 height 171
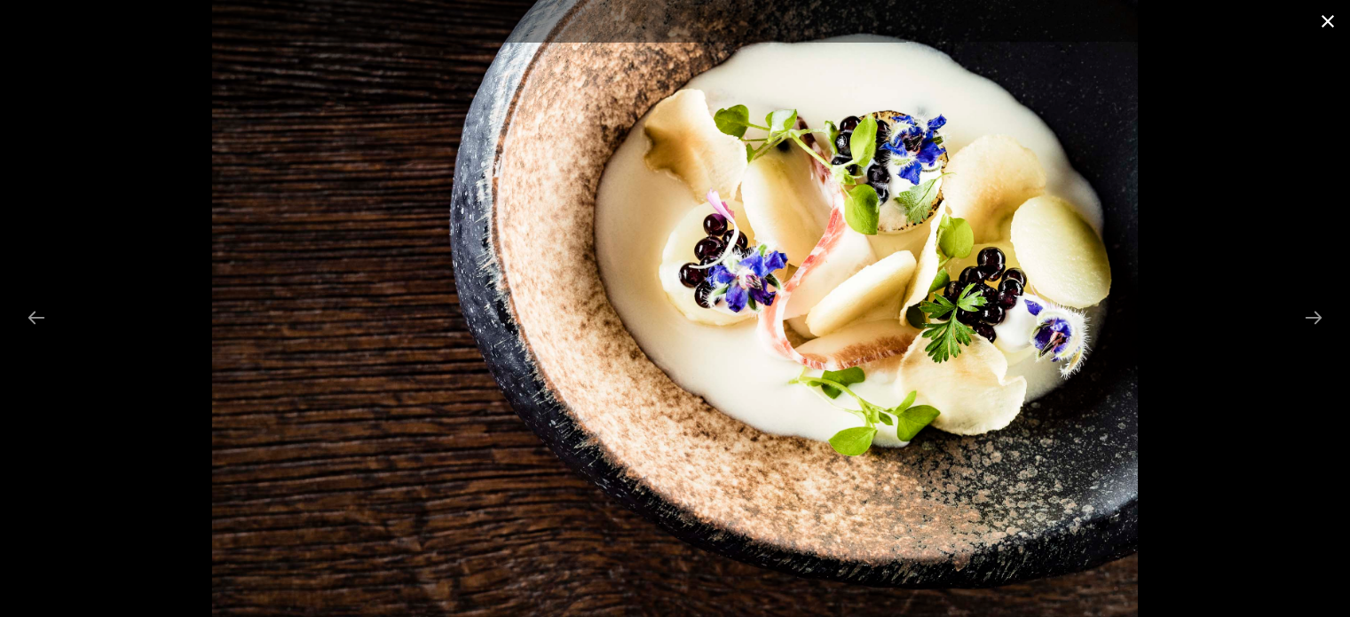
click at [1320, 20] on button "Close gallery" at bounding box center [1327, 21] width 44 height 42
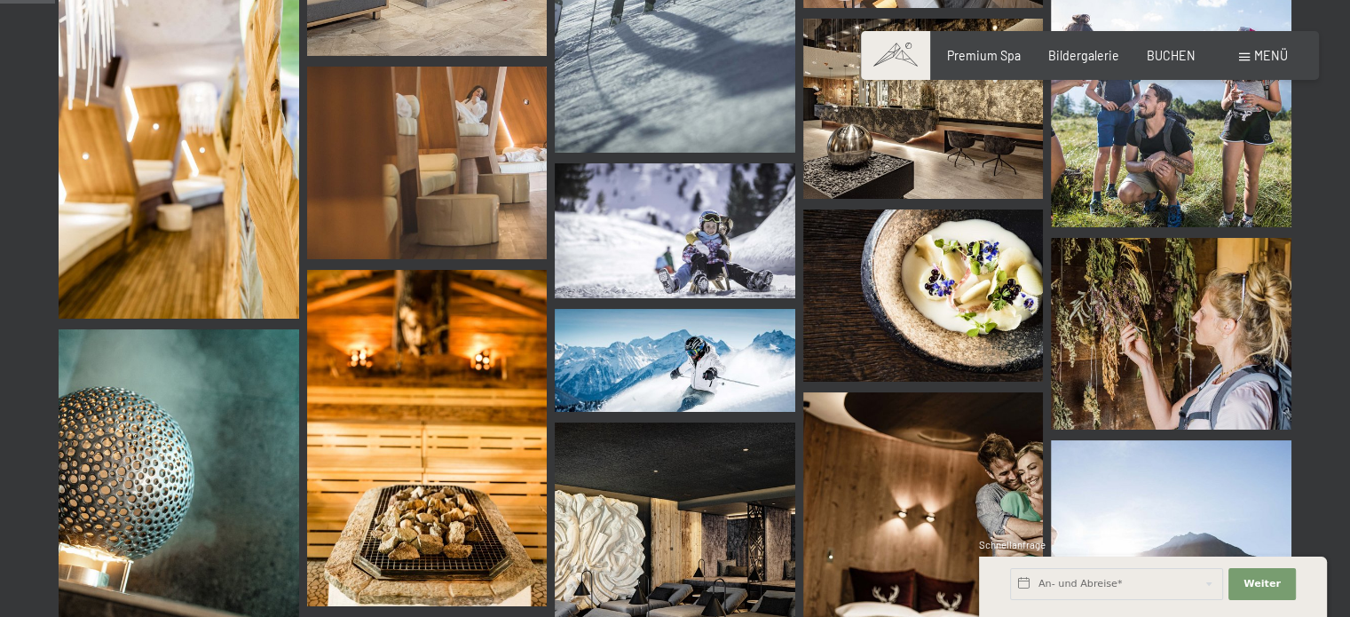
click at [1249, 60] on div "Menü" at bounding box center [1263, 56] width 49 height 18
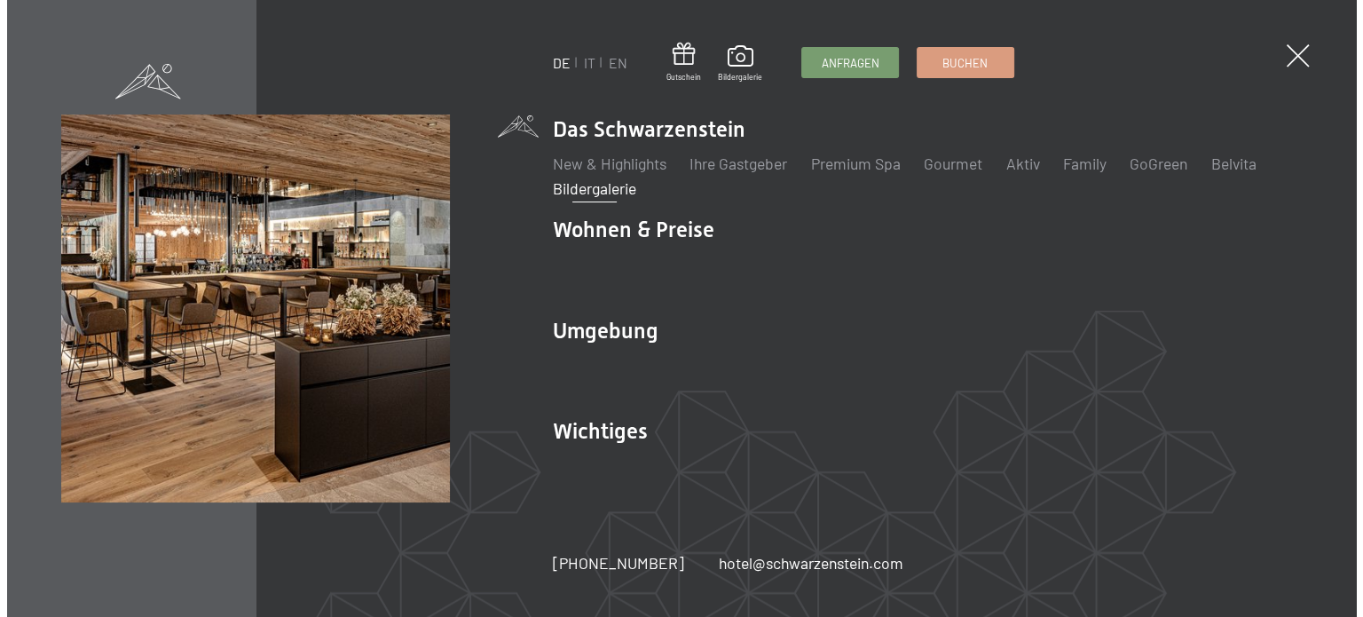
scroll to position [784, 0]
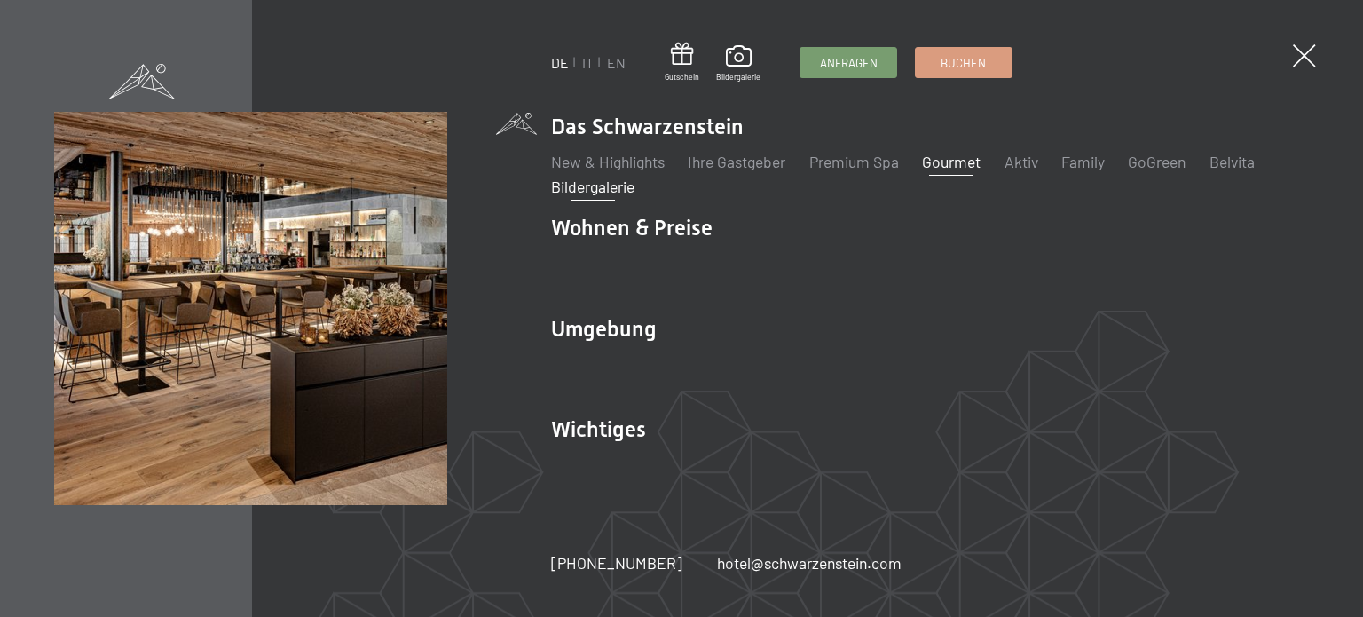
click at [956, 167] on link "Gourmet" at bounding box center [951, 162] width 59 height 20
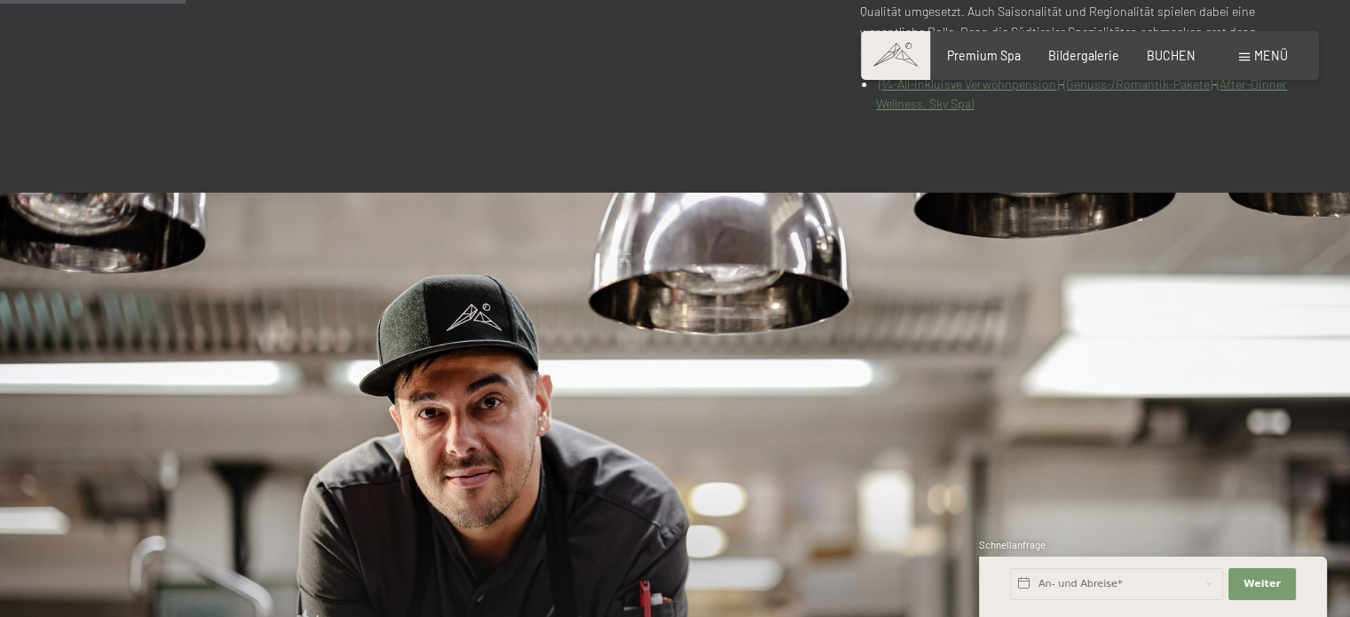
scroll to position [848, 0]
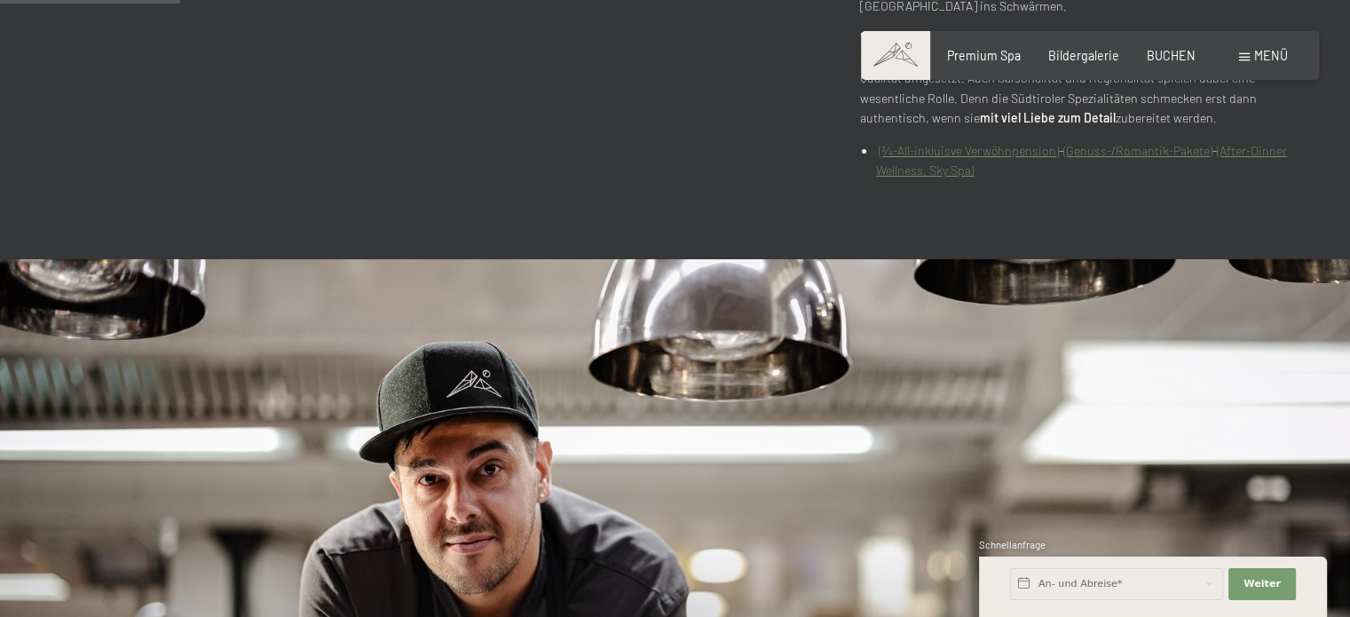
click at [976, 152] on link "(¾-All-inkluisve Verwöhnpension)" at bounding box center [969, 150] width 180 height 15
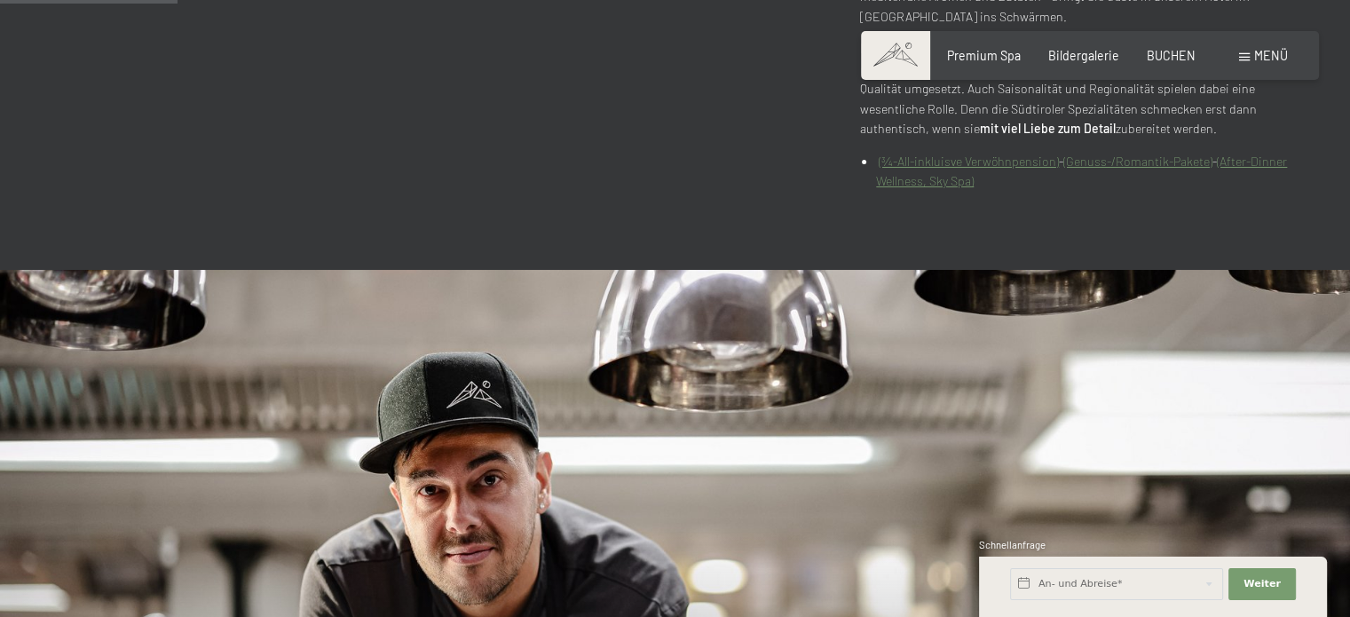
scroll to position [837, 0]
click at [948, 184] on link "(After-Dinner Wellness, Sky Spa)" at bounding box center [1081, 171] width 411 height 35
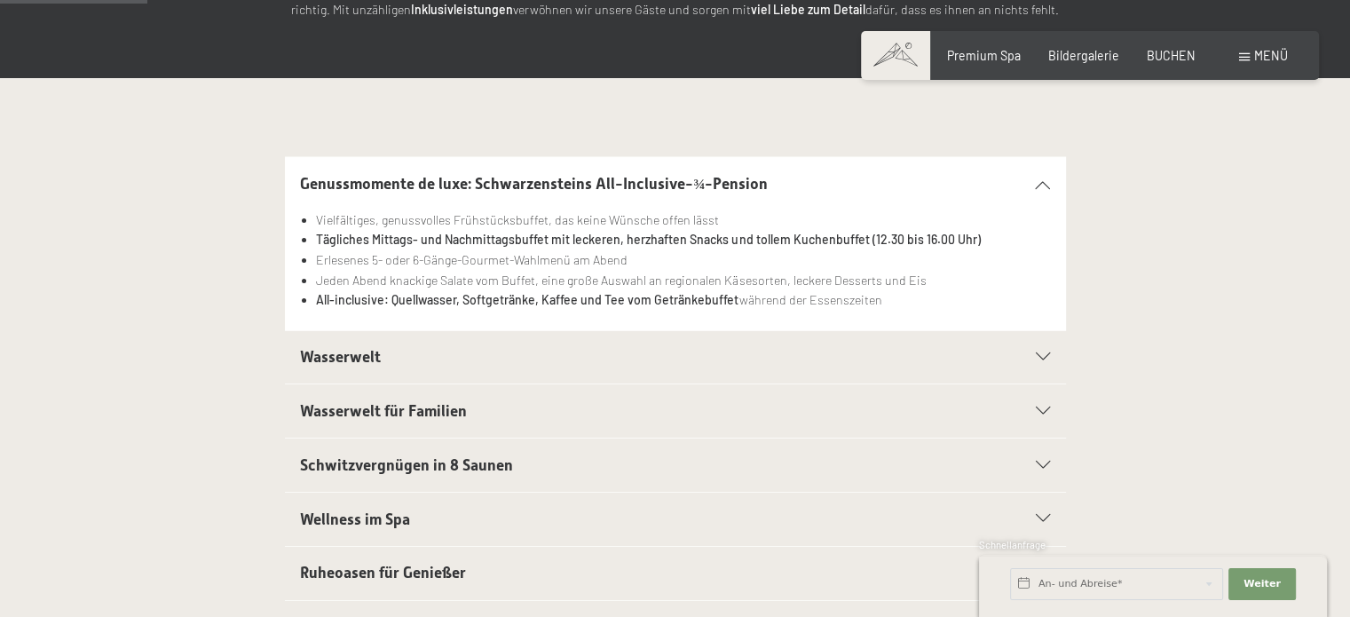
scroll to position [334, 0]
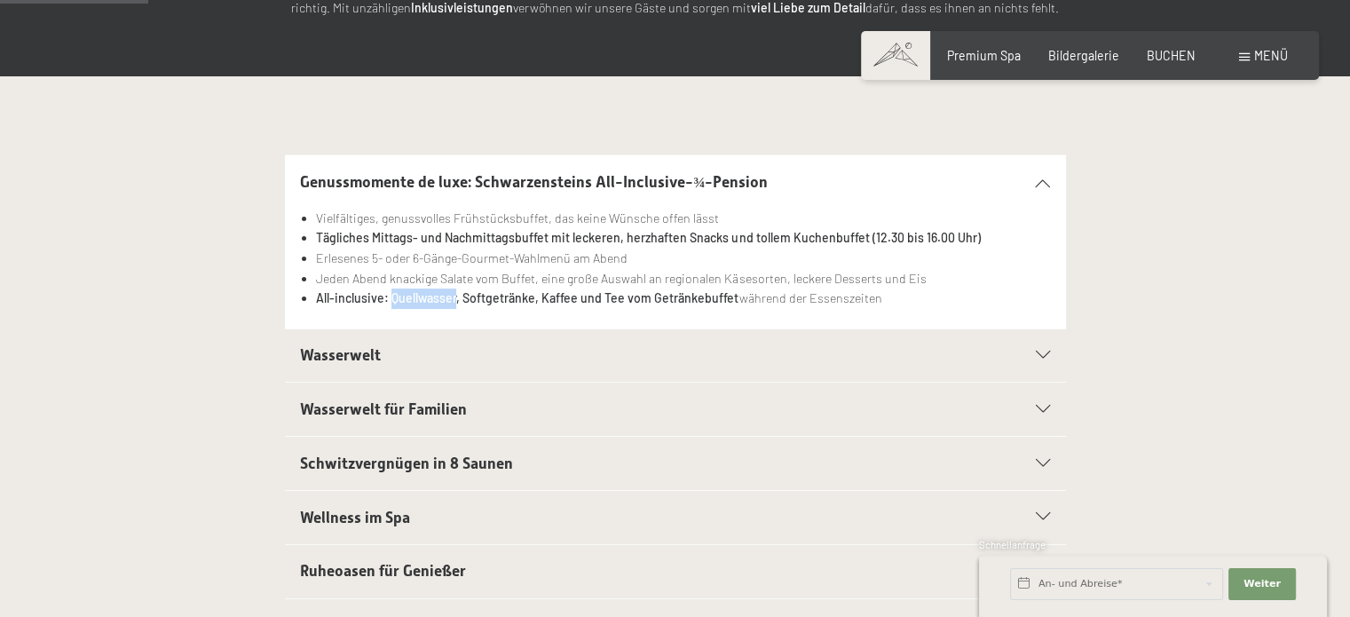
drag, startPoint x: 389, startPoint y: 299, endPoint x: 454, endPoint y: 314, distance: 67.4
click at [454, 314] on div "Vielfältiges, genussvolles Frühstücksbuffet, das keine Wünsche offen lässt Tägl…" at bounding box center [675, 269] width 750 height 120
click at [445, 313] on div "Vielfältiges, genussvolles Frühstücksbuffet, das keine Wünsche offen lässt Tägl…" at bounding box center [675, 269] width 750 height 120
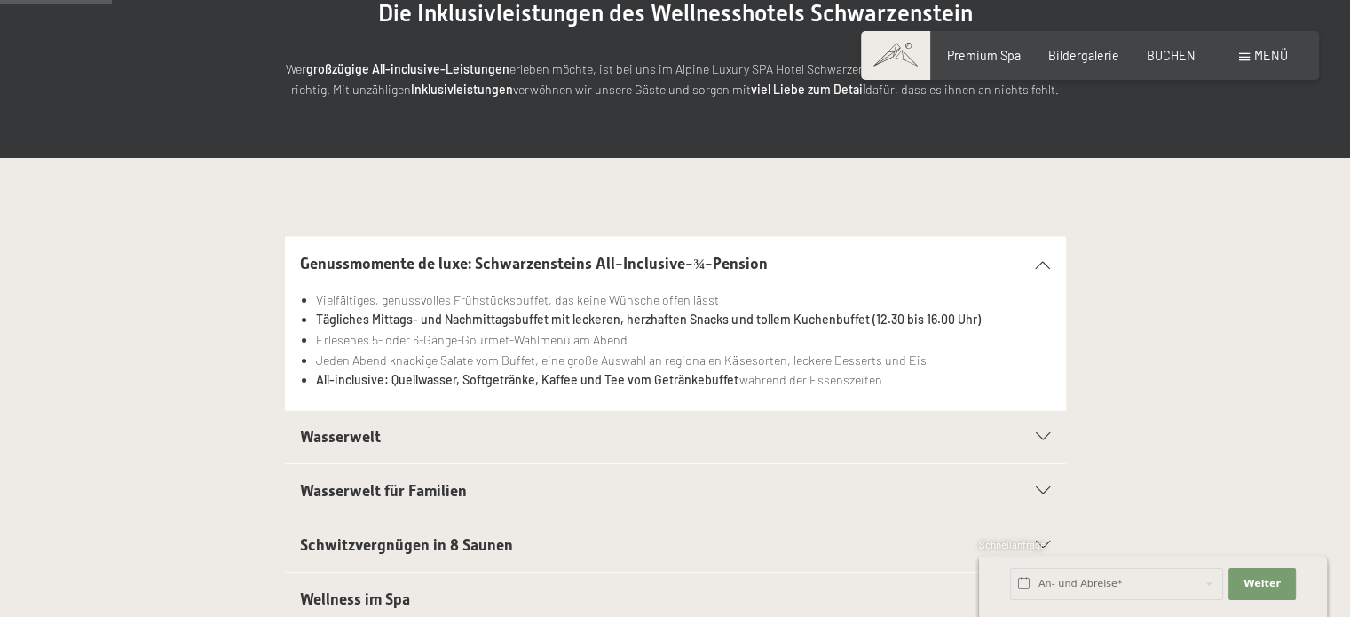
scroll to position [251, 0]
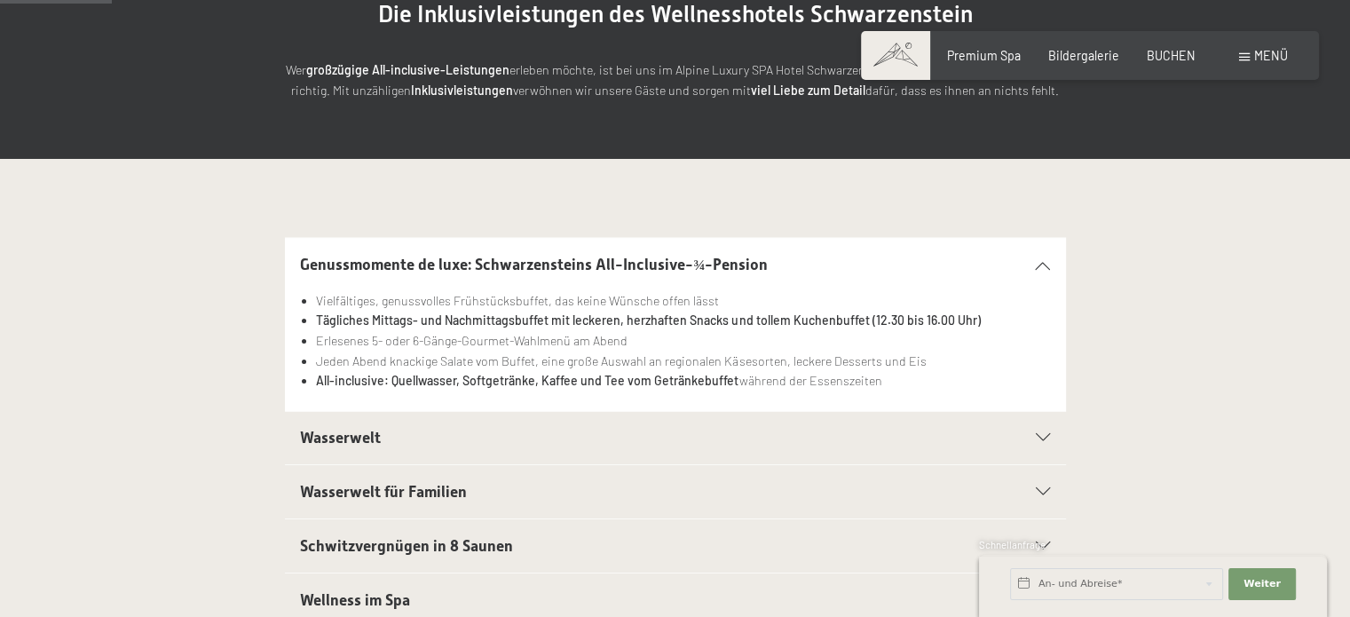
click at [531, 546] on h2 "Schwitzvergnügen in 8 Saunen" at bounding box center [637, 546] width 674 height 22
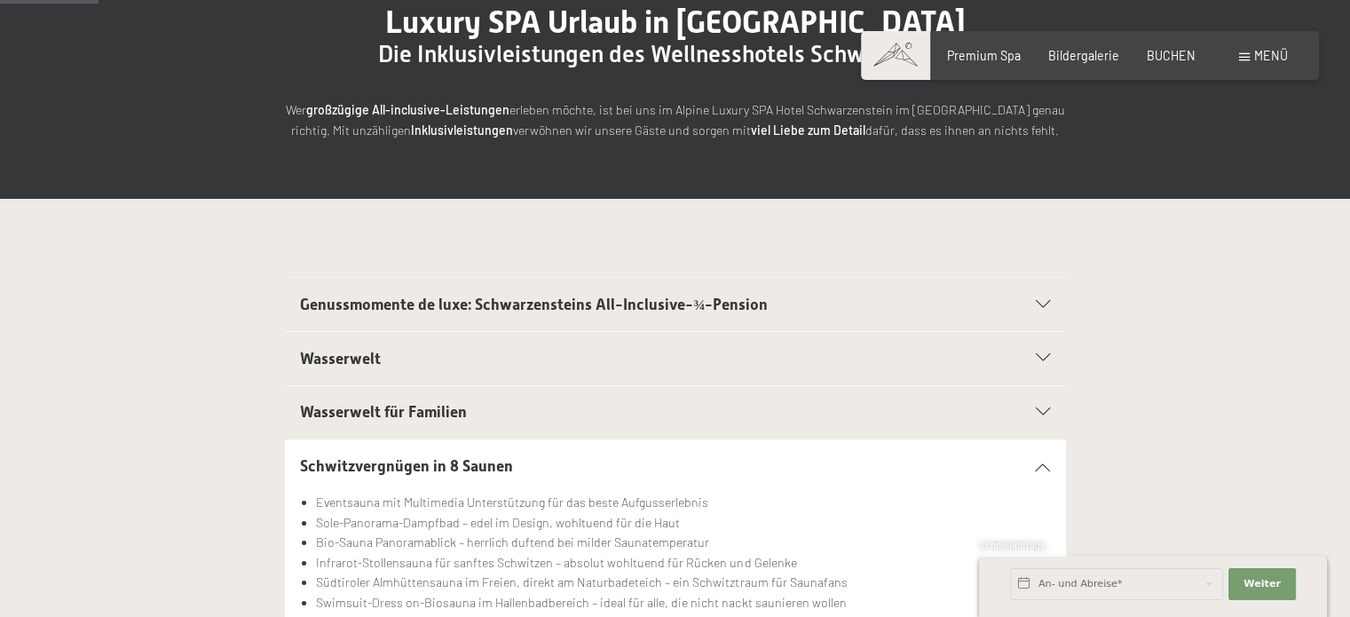
scroll to position [206, 0]
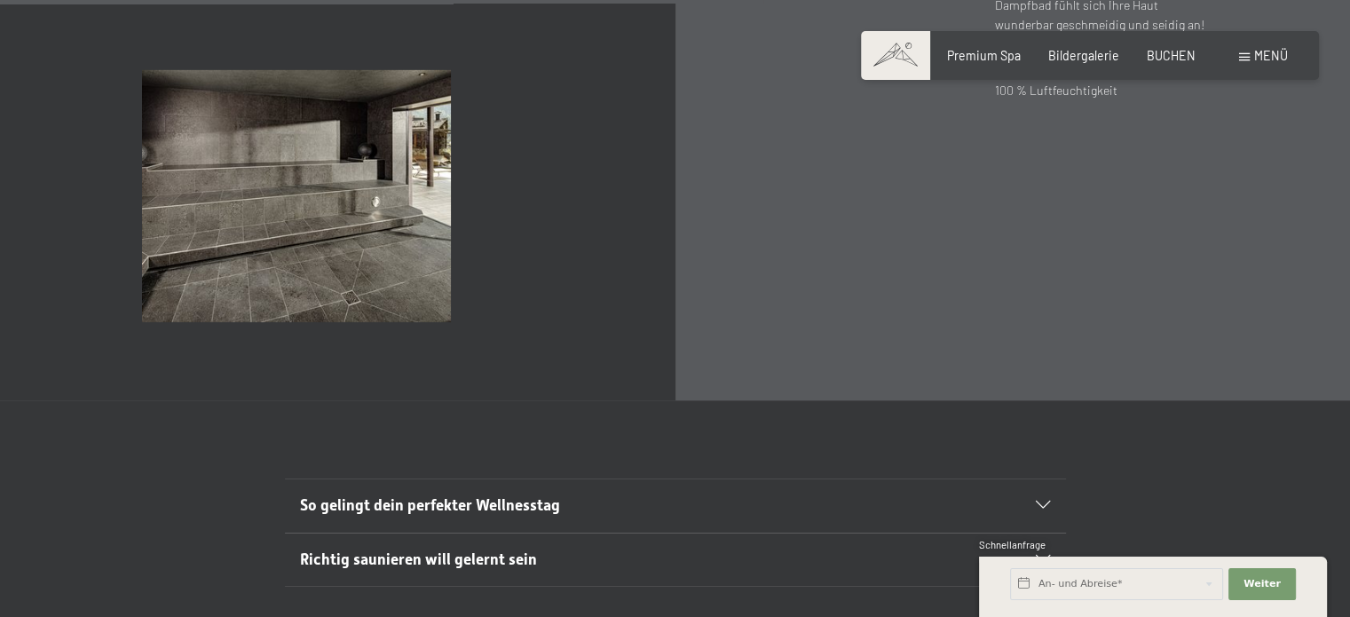
scroll to position [5600, 0]
